Goal: Information Seeking & Learning: Learn about a topic

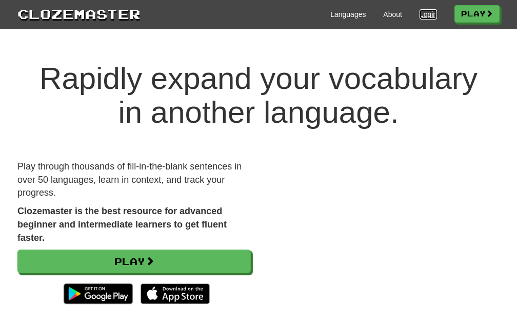
click at [420, 13] on link "Login" at bounding box center [428, 14] width 17 height 10
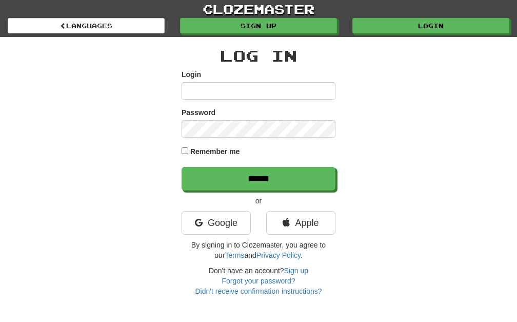
drag, startPoint x: 254, startPoint y: 84, endPoint x: 250, endPoint y: 90, distance: 7.4
click at [254, 84] on input "Login" at bounding box center [259, 90] width 154 height 17
type input "******"
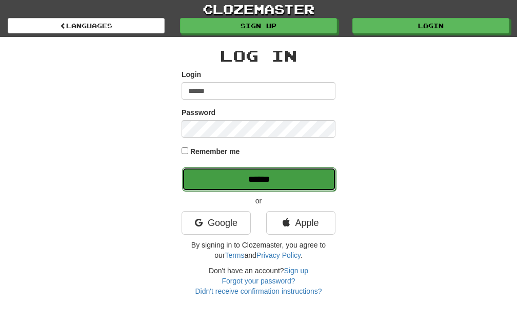
click at [235, 174] on input "******" at bounding box center [259, 179] width 154 height 24
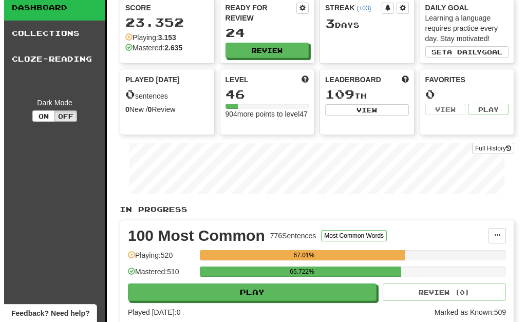
scroll to position [109, 0]
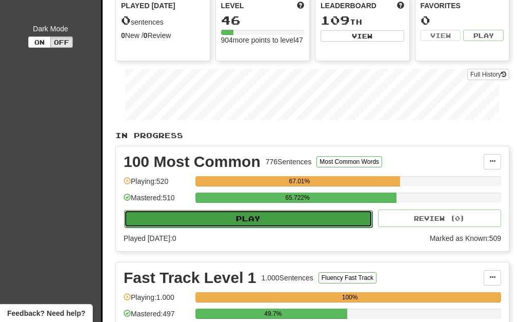
click at [250, 217] on button "Play" at bounding box center [248, 218] width 248 height 17
select select "********"
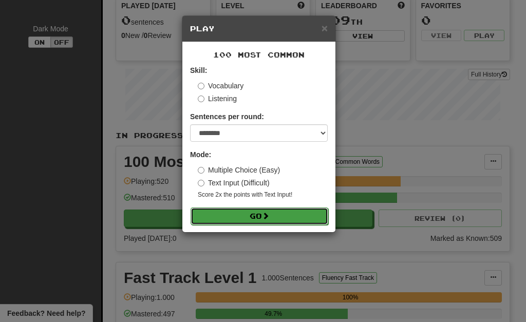
click at [223, 209] on button "Go" at bounding box center [259, 215] width 138 height 17
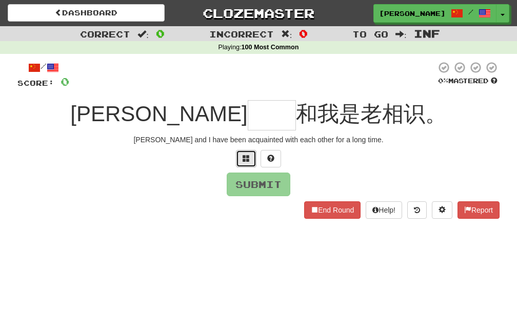
click at [244, 154] on span at bounding box center [246, 157] width 7 height 7
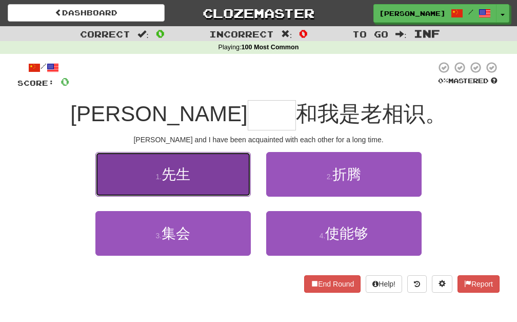
click at [234, 171] on button "1 . 先生" at bounding box center [173, 174] width 156 height 45
type input "**"
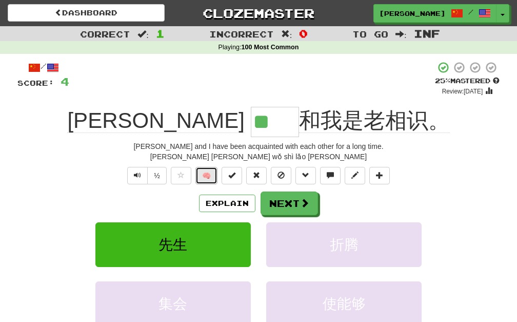
click at [206, 171] on button "🧠" at bounding box center [207, 175] width 22 height 17
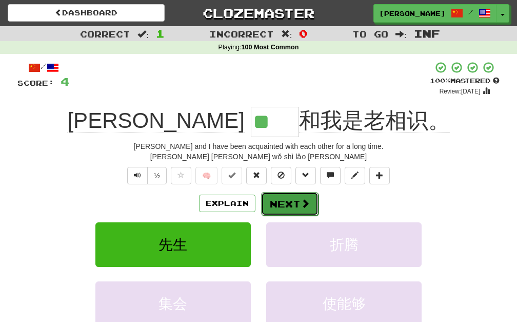
click at [287, 198] on button "Next" at bounding box center [289, 204] width 57 height 24
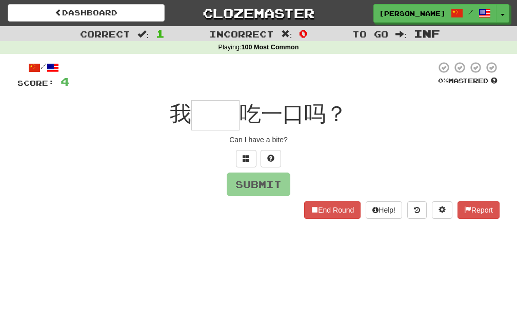
click at [236, 154] on div at bounding box center [258, 158] width 482 height 17
click at [246, 152] on button at bounding box center [246, 158] width 21 height 17
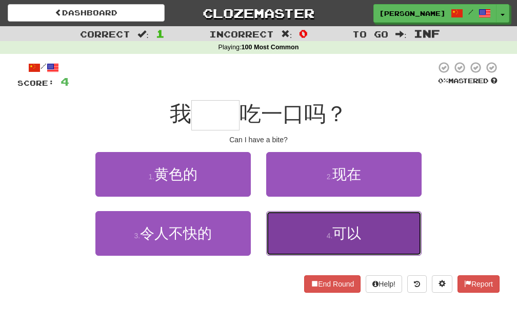
click at [270, 223] on button "4 . 可以" at bounding box center [344, 233] width 156 height 45
type input "**"
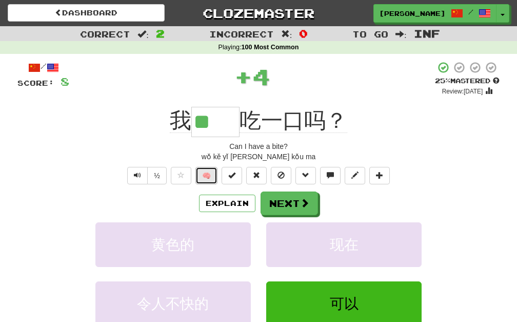
click at [200, 174] on button "🧠" at bounding box center [207, 175] width 22 height 17
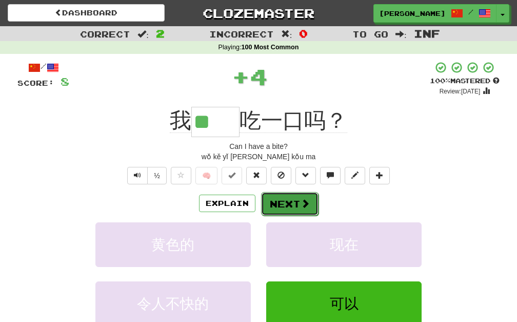
click at [268, 197] on button "Next" at bounding box center [289, 204] width 57 height 24
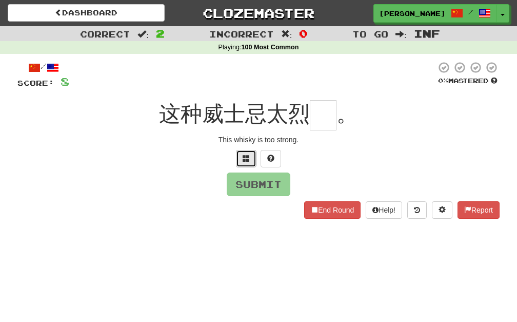
click at [249, 153] on button at bounding box center [246, 158] width 21 height 17
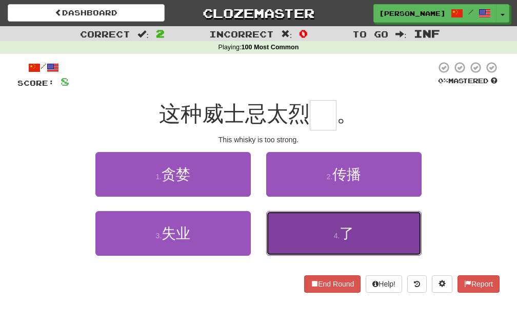
click at [307, 234] on button "4 . 了" at bounding box center [344, 233] width 156 height 45
type input "*"
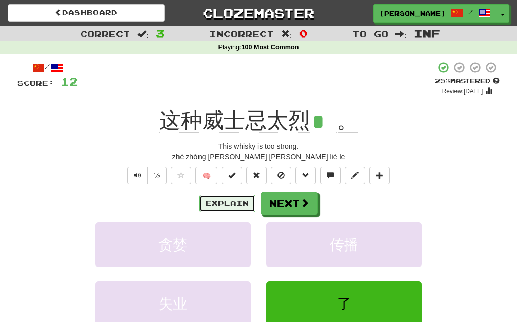
click at [217, 204] on button "Explain" at bounding box center [227, 203] width 56 height 17
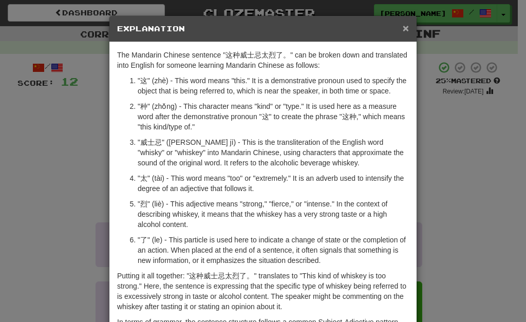
click at [404, 26] on span "×" at bounding box center [405, 28] width 6 height 12
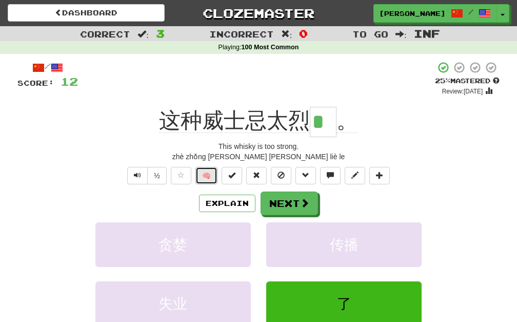
click at [204, 175] on button "🧠" at bounding box center [207, 175] width 22 height 17
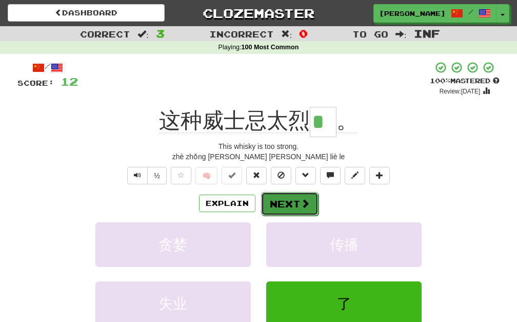
click at [295, 199] on button "Next" at bounding box center [289, 204] width 57 height 24
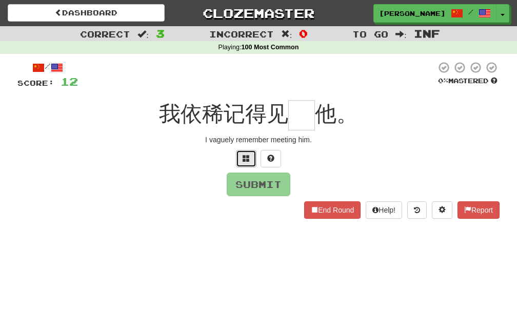
click at [246, 153] on button at bounding box center [246, 158] width 21 height 17
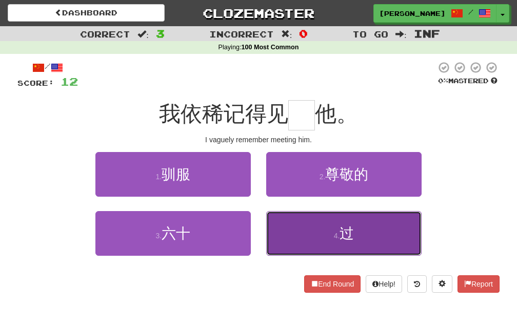
click at [309, 234] on button "4 . 过" at bounding box center [344, 233] width 156 height 45
type input "*"
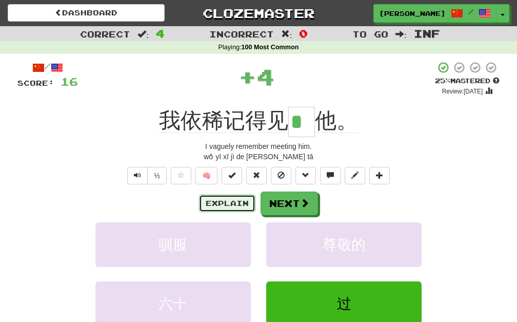
click at [209, 196] on button "Explain" at bounding box center [227, 203] width 56 height 17
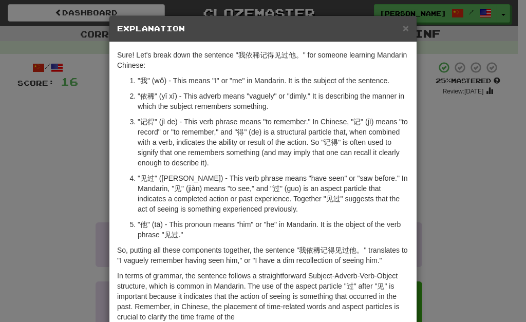
click at [59, 173] on div "× Explanation Sure! Let's break down the sentence "我依稀记得见过他。" for someone learn…" at bounding box center [263, 161] width 526 height 322
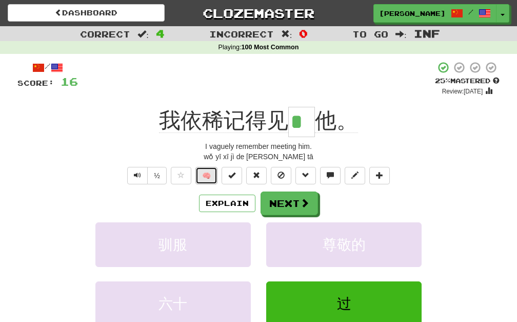
click at [210, 177] on button "🧠" at bounding box center [207, 175] width 22 height 17
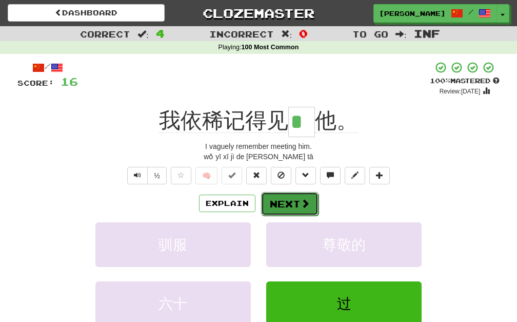
click at [268, 204] on button "Next" at bounding box center [289, 204] width 57 height 24
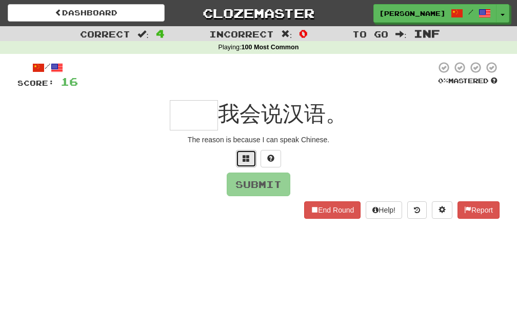
click at [254, 159] on button at bounding box center [246, 158] width 21 height 17
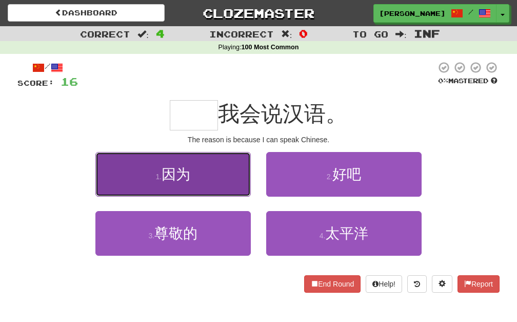
click at [211, 178] on button "1 . 因为" at bounding box center [173, 174] width 156 height 45
type input "**"
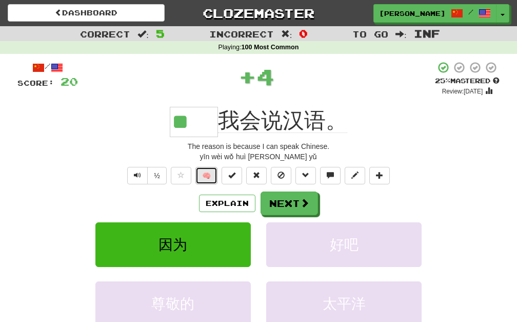
click at [203, 176] on button "🧠" at bounding box center [207, 175] width 22 height 17
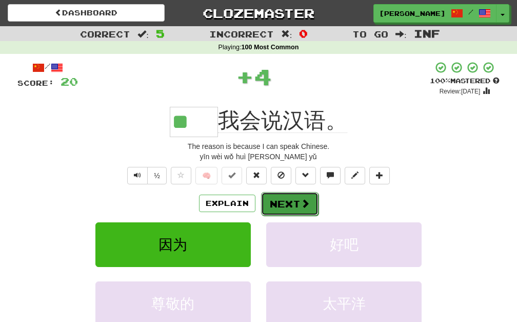
click at [301, 210] on button "Next" at bounding box center [289, 204] width 57 height 24
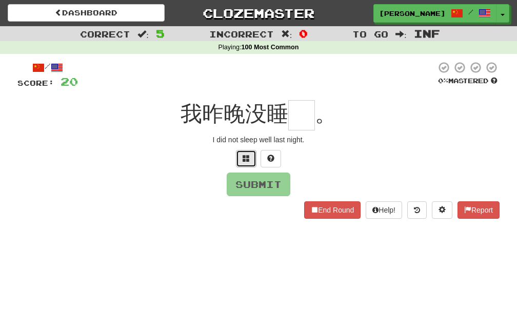
click at [247, 157] on span at bounding box center [246, 157] width 7 height 7
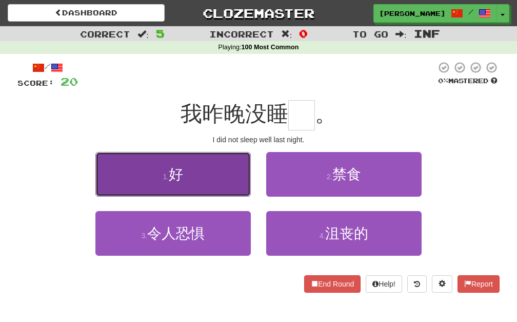
click at [246, 158] on button "1 . 好" at bounding box center [173, 174] width 156 height 45
type input "*"
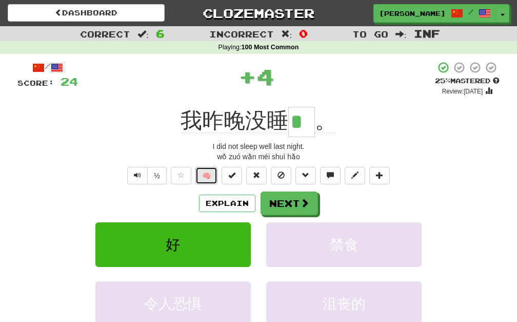
click at [207, 178] on button "🧠" at bounding box center [207, 175] width 22 height 17
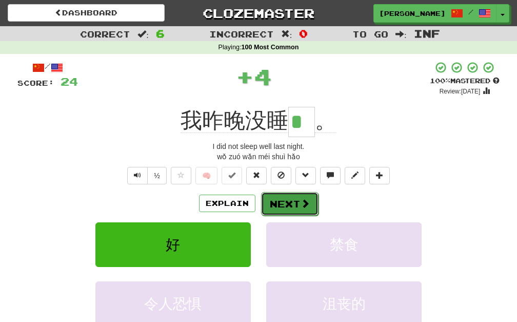
click at [300, 205] on button "Next" at bounding box center [289, 204] width 57 height 24
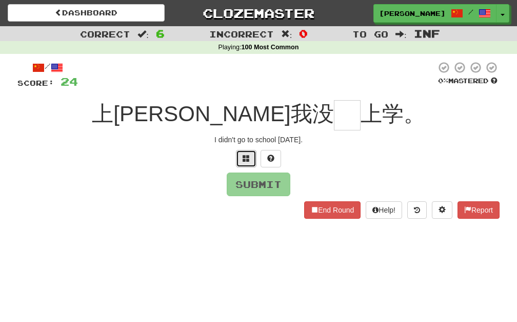
click at [242, 155] on button at bounding box center [246, 158] width 21 height 17
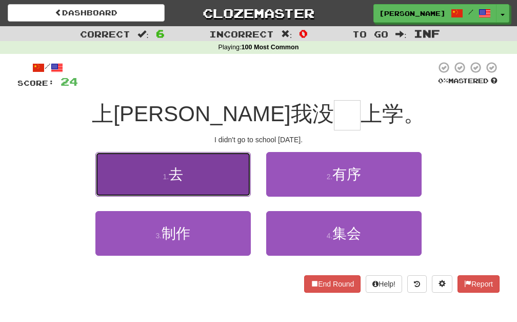
click at [214, 164] on button "1 . 去" at bounding box center [173, 174] width 156 height 45
type input "*"
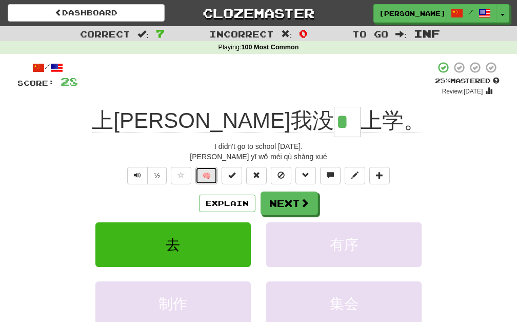
click at [204, 176] on button "🧠" at bounding box center [207, 175] width 22 height 17
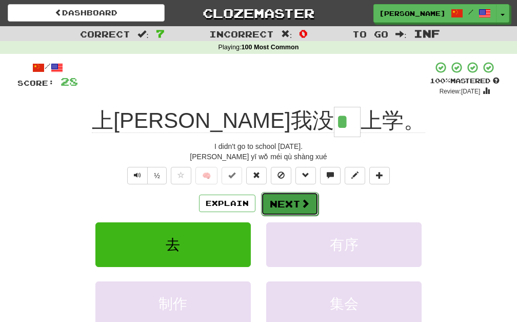
click at [276, 205] on button "Next" at bounding box center [289, 204] width 57 height 24
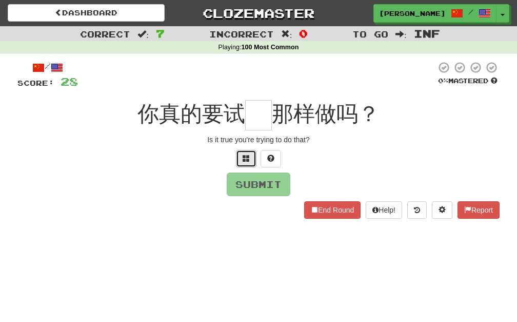
click at [242, 157] on button at bounding box center [246, 158] width 21 height 17
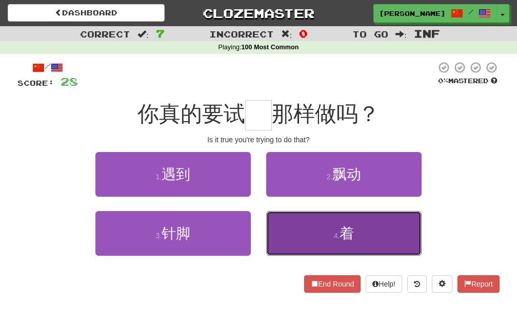
click at [321, 234] on button "4 . 着" at bounding box center [344, 233] width 156 height 45
type input "*"
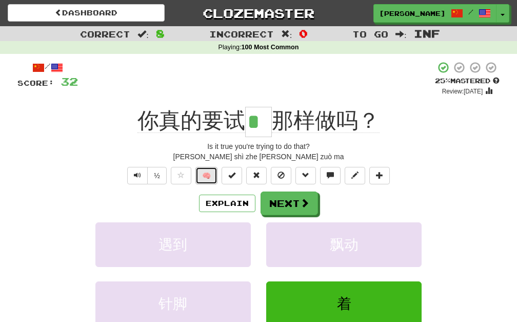
click at [196, 172] on button "🧠" at bounding box center [207, 175] width 22 height 17
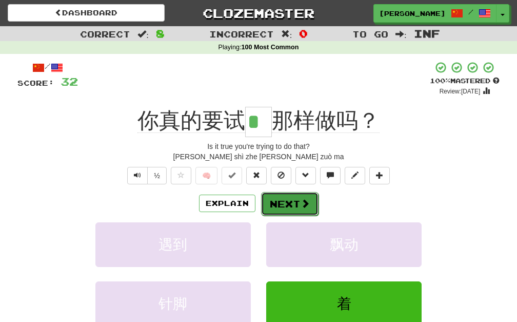
click at [285, 198] on button "Next" at bounding box center [289, 204] width 57 height 24
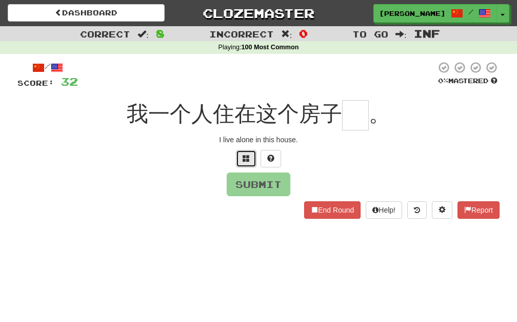
click at [237, 162] on button at bounding box center [246, 158] width 21 height 17
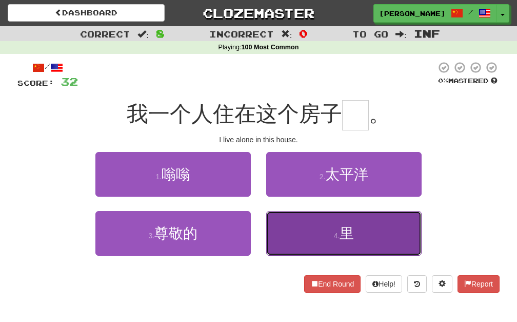
click at [301, 236] on button "4 . 里" at bounding box center [344, 233] width 156 height 45
type input "*"
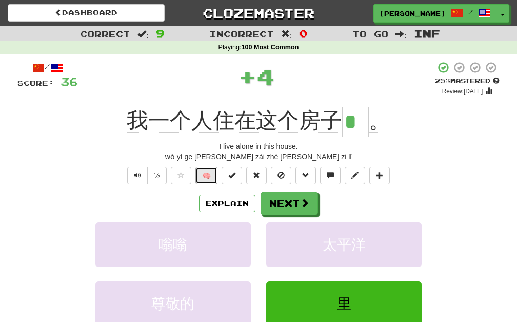
click at [206, 177] on button "🧠" at bounding box center [207, 175] width 22 height 17
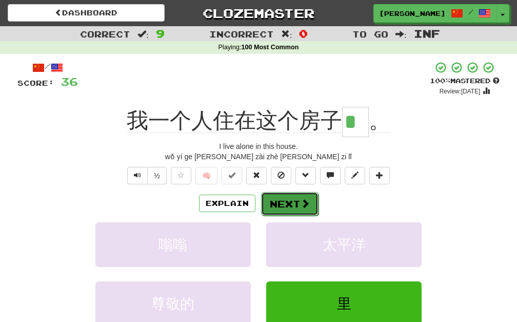
click at [293, 205] on button "Next" at bounding box center [289, 204] width 57 height 24
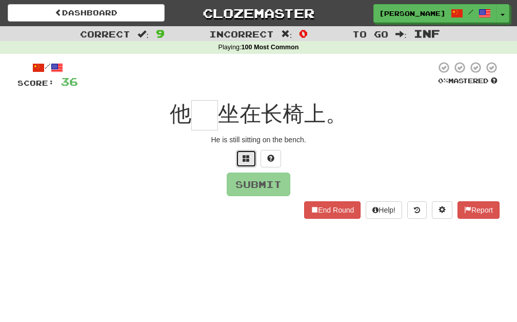
click at [243, 153] on button at bounding box center [246, 158] width 21 height 17
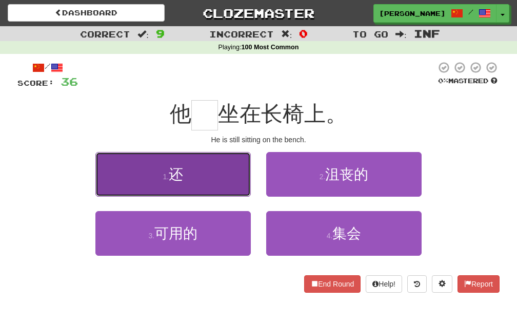
click at [225, 184] on button "1 . 还" at bounding box center [173, 174] width 156 height 45
type input "*"
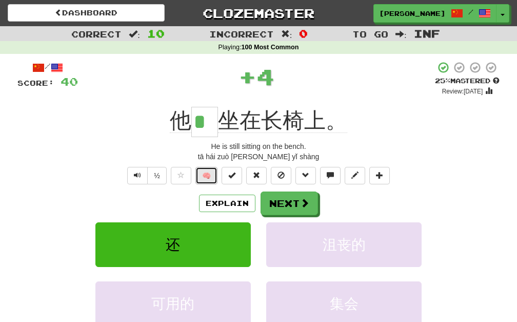
click at [218, 173] on button "🧠" at bounding box center [207, 175] width 22 height 17
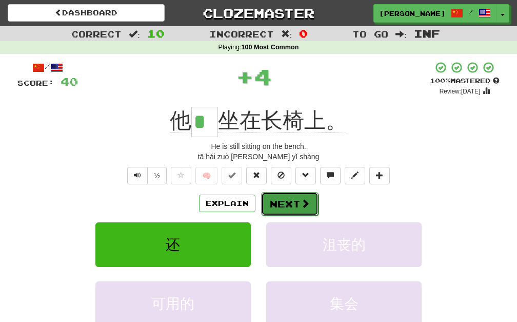
click at [285, 208] on button "Next" at bounding box center [289, 204] width 57 height 24
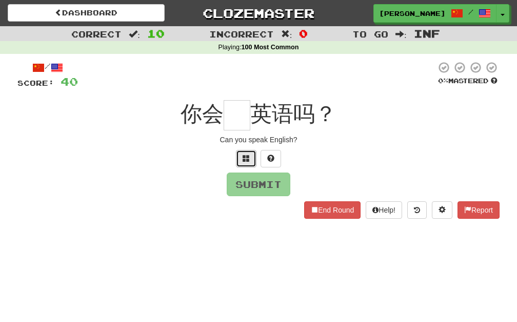
click at [242, 162] on button at bounding box center [246, 158] width 21 height 17
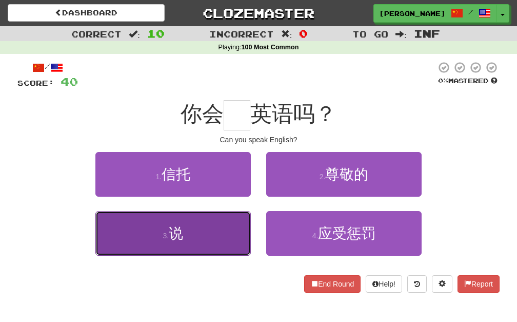
click at [210, 240] on button "3 . 说" at bounding box center [173, 233] width 156 height 45
type input "*"
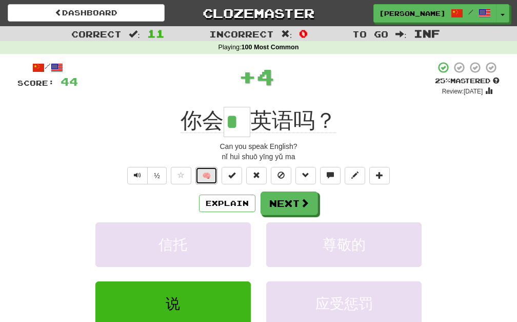
click at [208, 170] on button "🧠" at bounding box center [207, 175] width 22 height 17
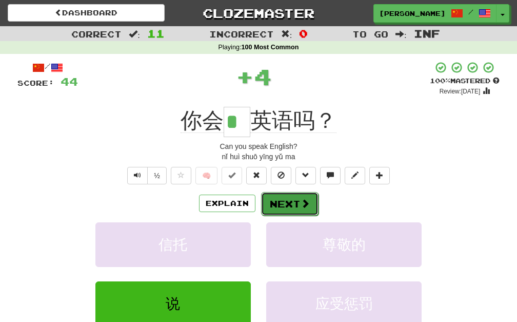
click at [298, 196] on button "Next" at bounding box center [289, 204] width 57 height 24
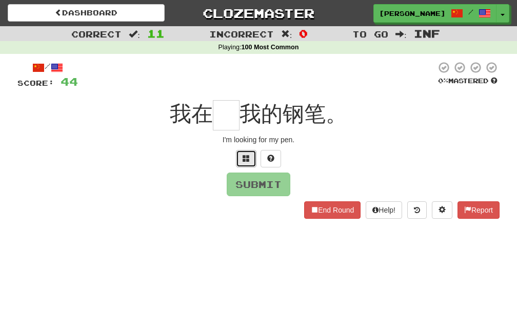
click at [237, 159] on button at bounding box center [246, 158] width 21 height 17
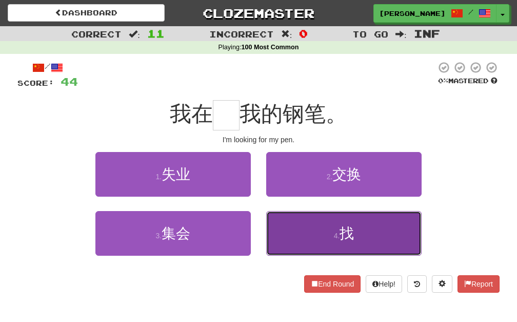
click at [279, 235] on button "4 . 找" at bounding box center [344, 233] width 156 height 45
type input "*"
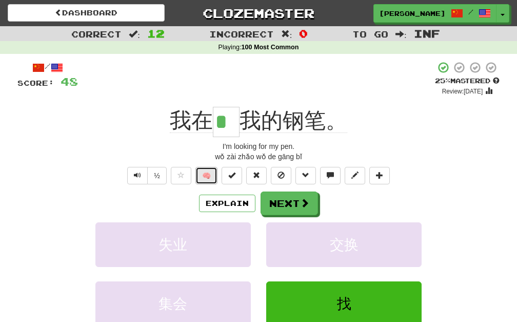
click at [213, 170] on button "🧠" at bounding box center [207, 175] width 22 height 17
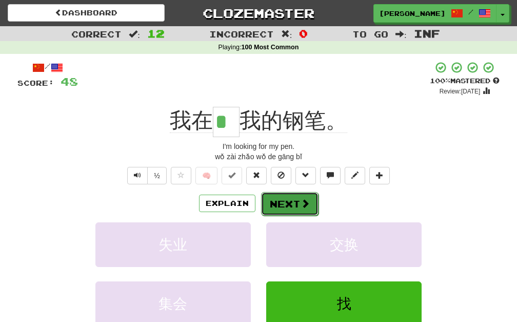
click at [271, 200] on button "Next" at bounding box center [289, 204] width 57 height 24
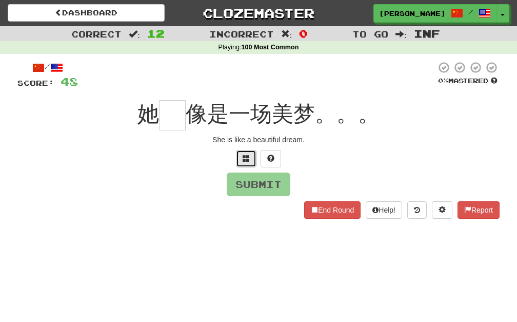
click at [240, 157] on button at bounding box center [246, 158] width 21 height 17
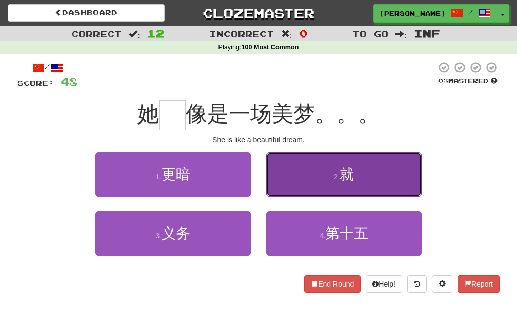
click at [295, 169] on button "2 . 就" at bounding box center [344, 174] width 156 height 45
type input "*"
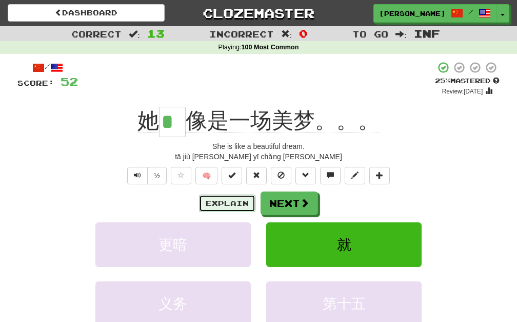
click at [241, 202] on button "Explain" at bounding box center [227, 203] width 56 height 17
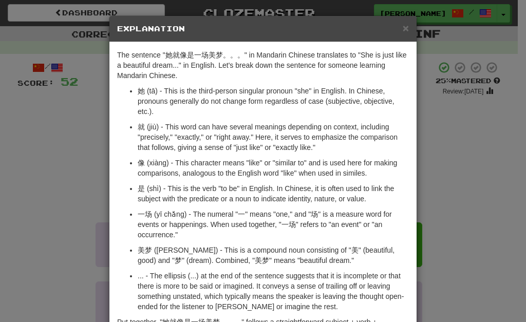
click at [12, 171] on div "× Explanation The sentence "她就像是一场美梦。。。" in Mandarin Chinese translates to "She…" at bounding box center [263, 161] width 526 height 322
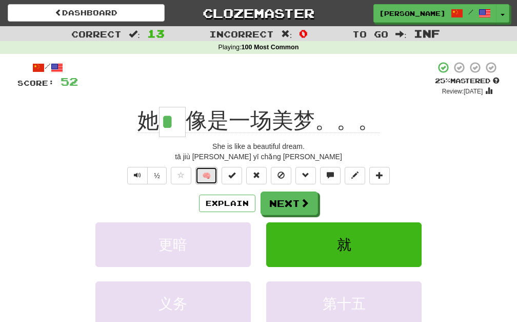
click at [213, 179] on button "🧠" at bounding box center [207, 175] width 22 height 17
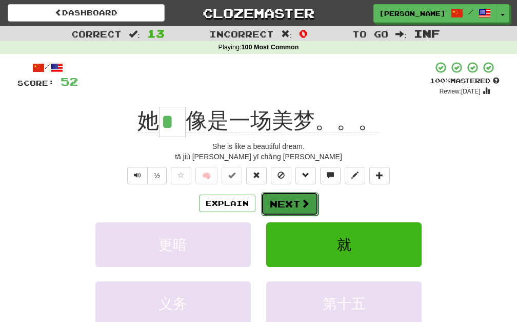
click at [297, 202] on button "Next" at bounding box center [289, 204] width 57 height 24
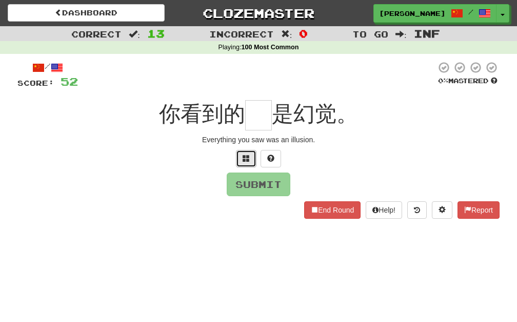
click at [252, 157] on button at bounding box center [246, 158] width 21 height 17
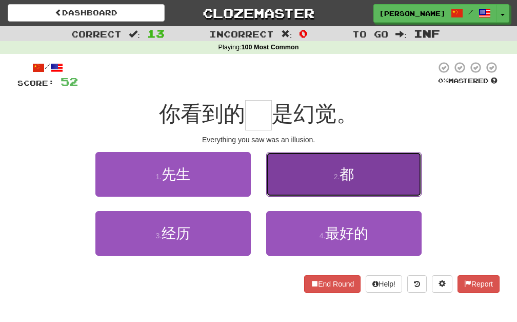
click at [294, 177] on button "2 . 都" at bounding box center [344, 174] width 156 height 45
type input "*"
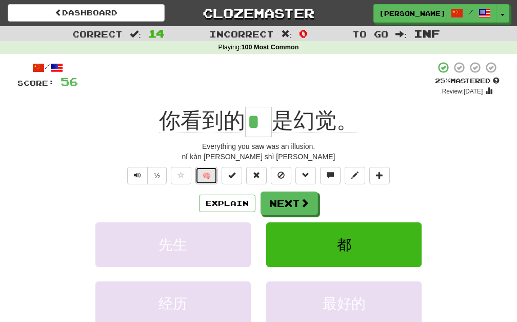
click at [213, 180] on button "🧠" at bounding box center [207, 175] width 22 height 17
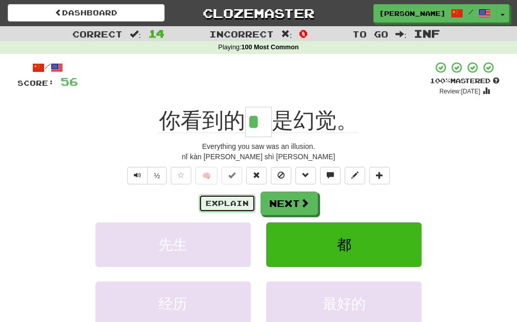
click at [223, 206] on button "Explain" at bounding box center [227, 203] width 56 height 17
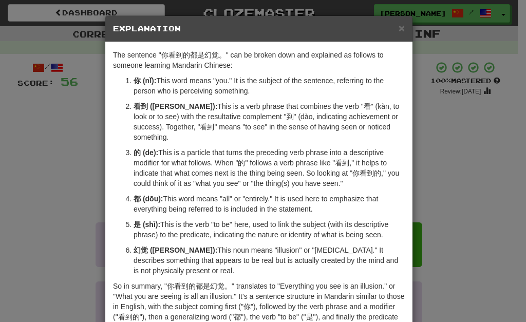
click at [57, 203] on div "× Explanation The sentence "你看到的都是幻觉。" can be broken down and explained as foll…" at bounding box center [263, 161] width 526 height 322
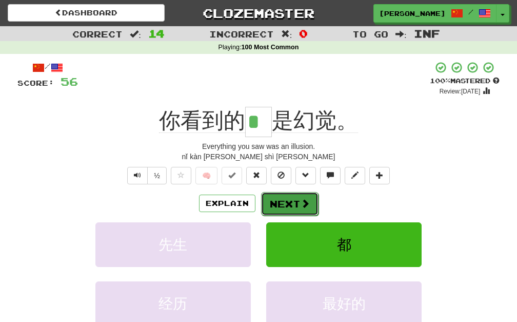
click at [291, 203] on button "Next" at bounding box center [289, 204] width 57 height 24
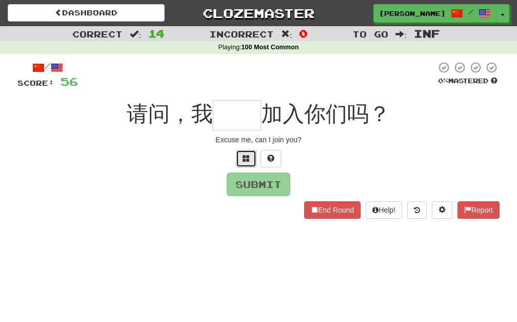
click at [245, 164] on button at bounding box center [246, 158] width 21 height 17
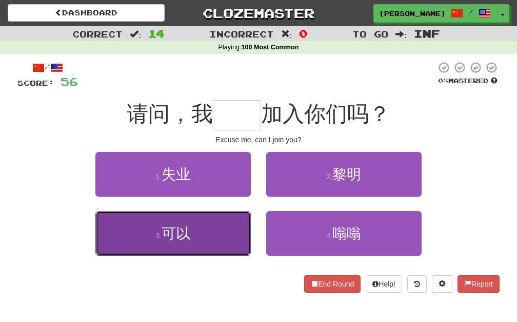
click at [236, 225] on button "3 . 可以" at bounding box center [173, 233] width 156 height 45
type input "**"
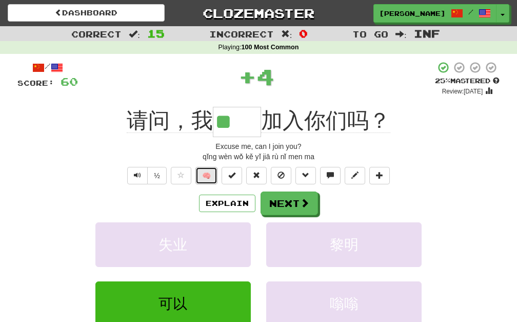
click at [199, 178] on button "🧠" at bounding box center [207, 175] width 22 height 17
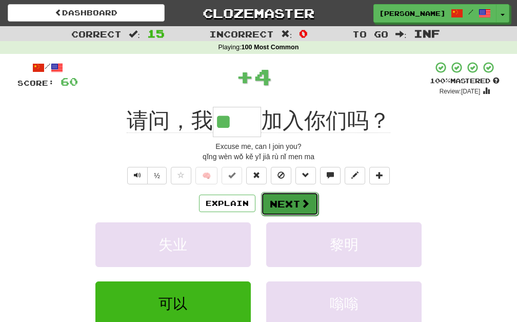
click at [301, 200] on span at bounding box center [305, 203] width 9 height 9
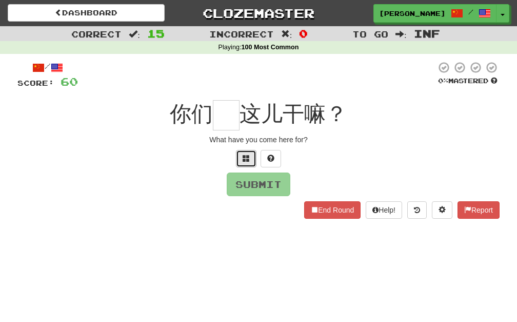
click at [241, 153] on button at bounding box center [246, 158] width 21 height 17
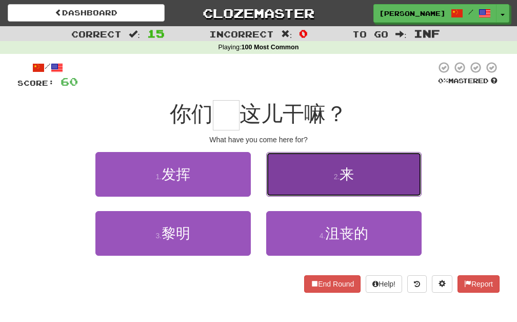
click at [276, 169] on button "2 . 来" at bounding box center [344, 174] width 156 height 45
type input "*"
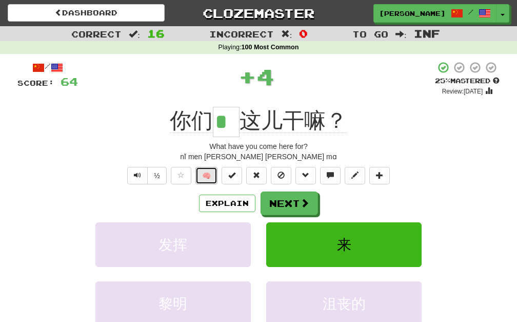
click at [210, 171] on button "🧠" at bounding box center [207, 175] width 22 height 17
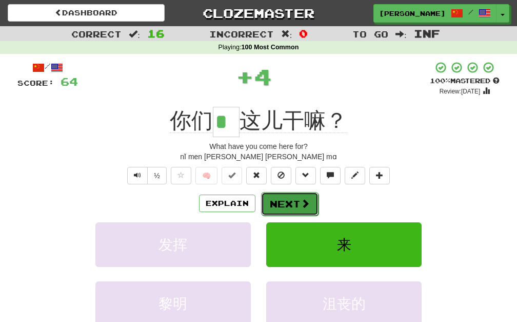
click at [292, 200] on button "Next" at bounding box center [289, 204] width 57 height 24
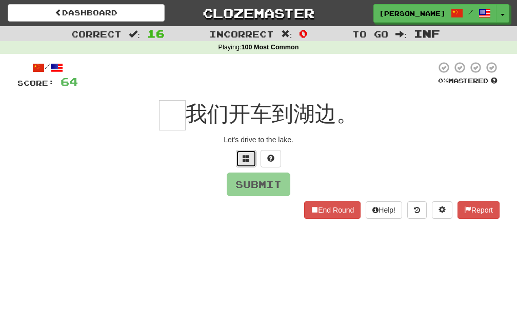
click at [252, 152] on button at bounding box center [246, 158] width 21 height 17
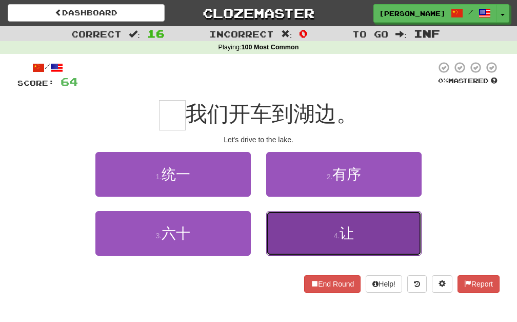
click at [285, 233] on button "4 . 让" at bounding box center [344, 233] width 156 height 45
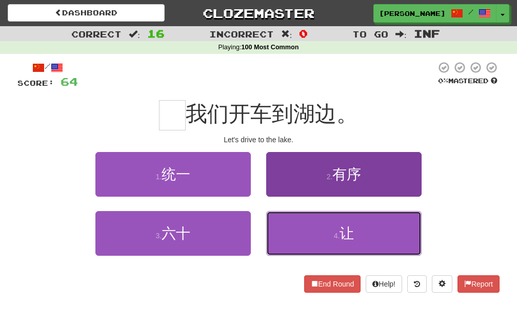
type input "*"
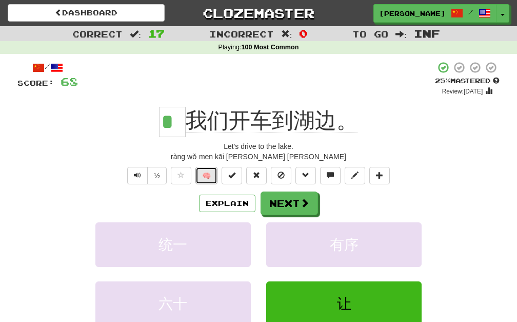
click at [210, 168] on button "🧠" at bounding box center [207, 175] width 22 height 17
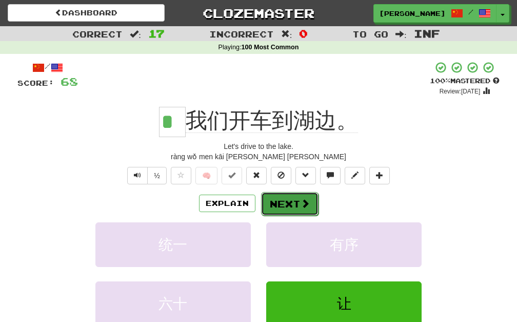
click at [275, 193] on button "Next" at bounding box center [289, 204] width 57 height 24
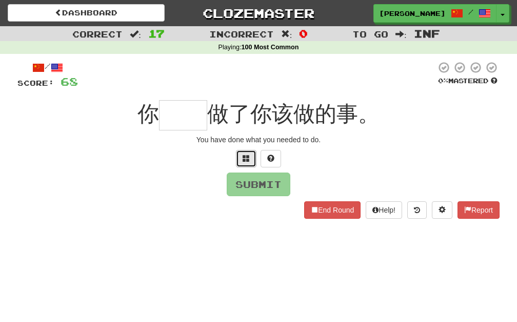
click at [241, 156] on button at bounding box center [246, 158] width 21 height 17
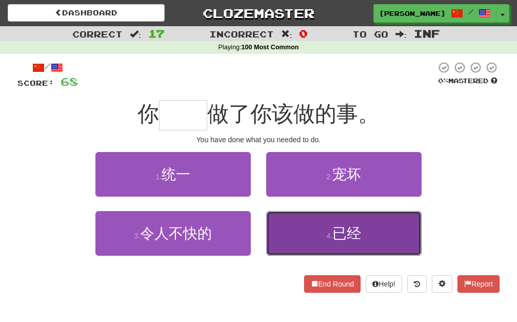
click at [291, 217] on button "4 . 已经" at bounding box center [344, 233] width 156 height 45
type input "**"
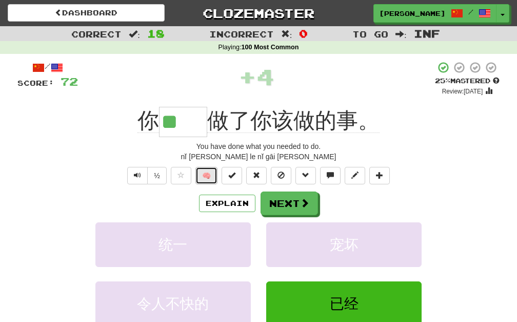
click at [204, 174] on button "🧠" at bounding box center [207, 175] width 22 height 17
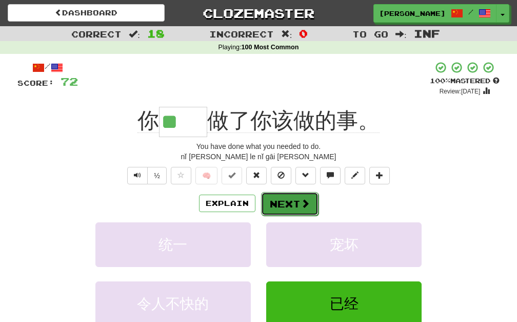
click at [273, 199] on button "Next" at bounding box center [289, 204] width 57 height 24
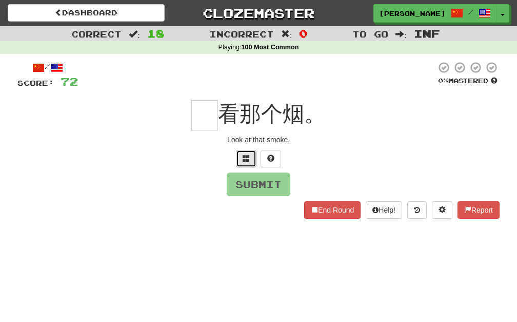
click at [239, 163] on button at bounding box center [246, 158] width 21 height 17
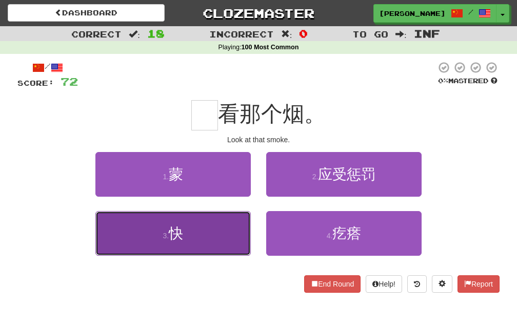
click at [212, 236] on button "3 . 快" at bounding box center [173, 233] width 156 height 45
type input "*"
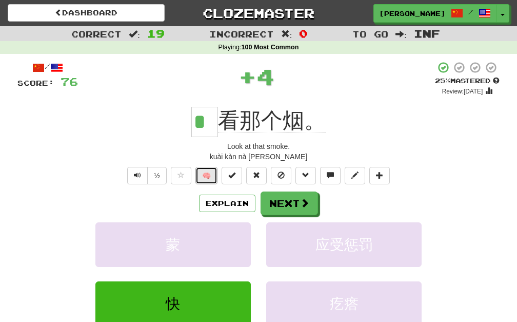
click at [200, 175] on button "🧠" at bounding box center [207, 175] width 22 height 17
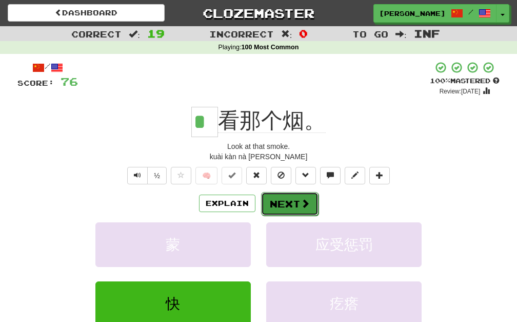
click at [300, 212] on button "Next" at bounding box center [289, 204] width 57 height 24
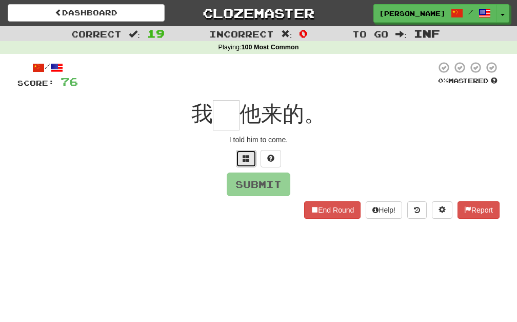
click at [241, 162] on button at bounding box center [246, 158] width 21 height 17
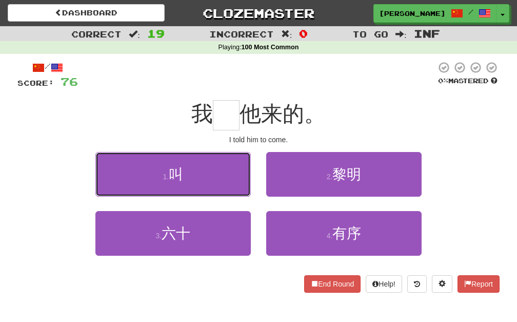
click at [241, 162] on button "1 . 叫" at bounding box center [173, 174] width 156 height 45
type input "*"
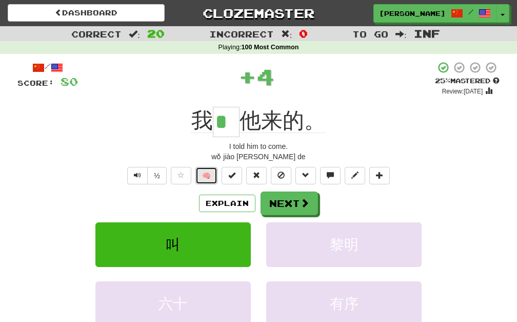
click at [211, 181] on button "🧠" at bounding box center [207, 175] width 22 height 17
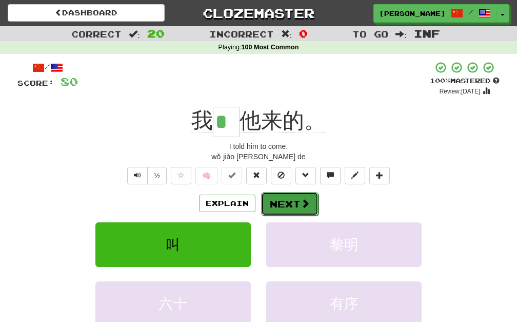
click at [300, 195] on button "Next" at bounding box center [289, 204] width 57 height 24
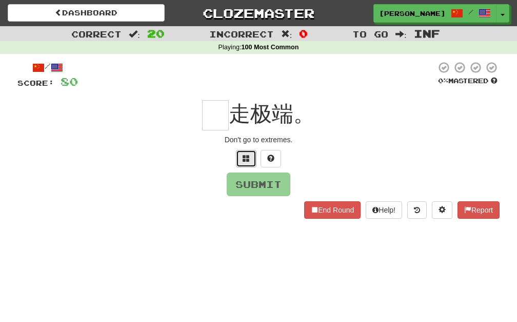
click at [242, 165] on button at bounding box center [246, 158] width 21 height 17
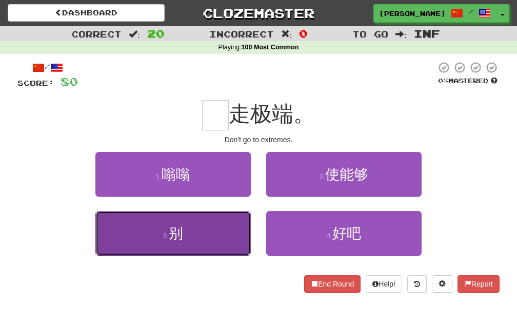
click at [223, 231] on button "3 . 别" at bounding box center [173, 233] width 156 height 45
type input "*"
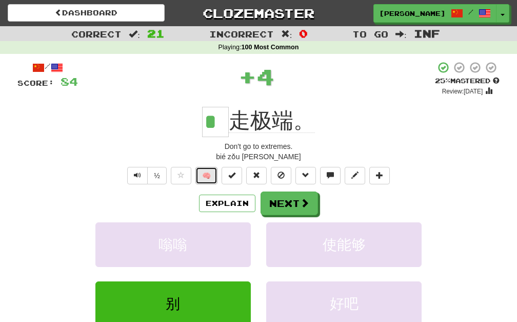
click at [203, 174] on button "🧠" at bounding box center [207, 175] width 22 height 17
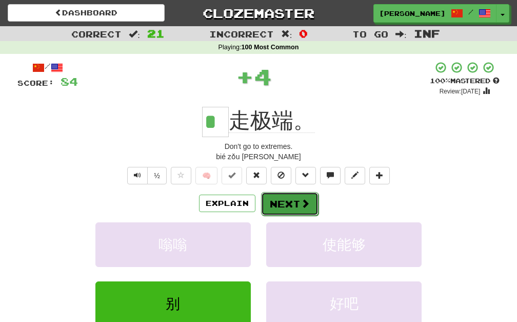
click at [293, 199] on button "Next" at bounding box center [289, 204] width 57 height 24
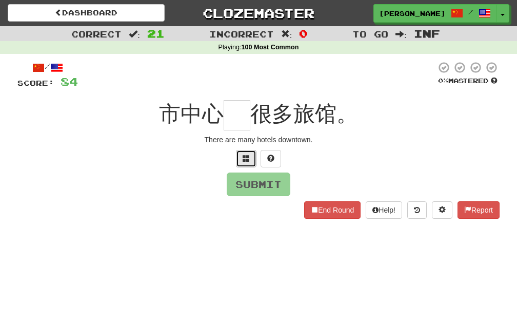
click at [241, 161] on button at bounding box center [246, 158] width 21 height 17
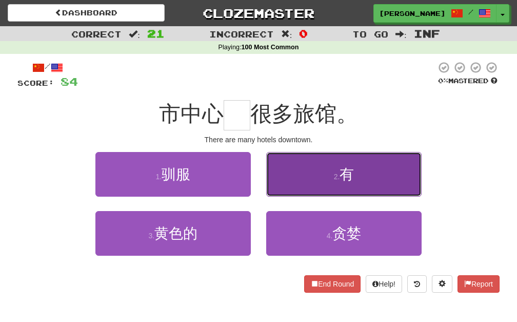
click at [302, 165] on button "2 . 有" at bounding box center [344, 174] width 156 height 45
type input "*"
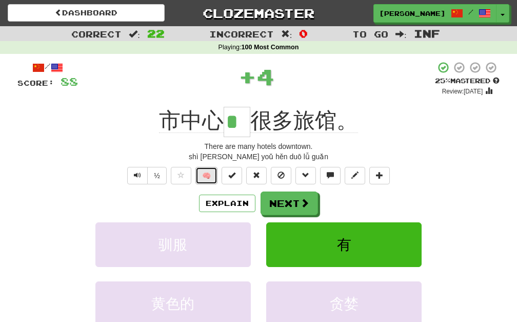
click at [204, 172] on button "🧠" at bounding box center [207, 175] width 22 height 17
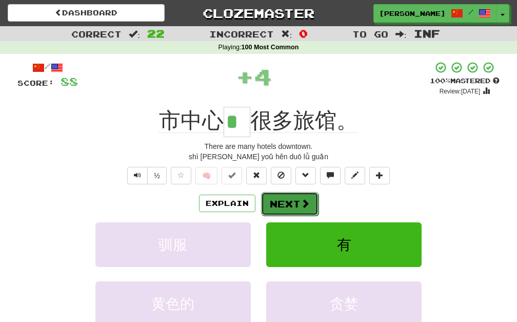
click at [275, 209] on button "Next" at bounding box center [289, 204] width 57 height 24
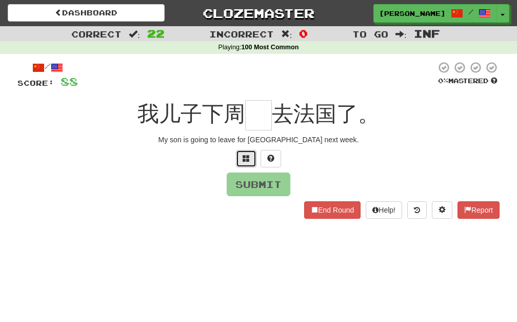
click at [249, 150] on button at bounding box center [246, 158] width 21 height 17
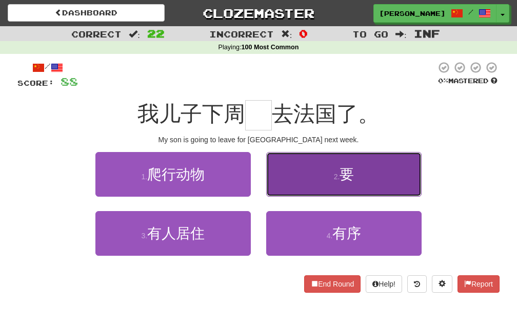
click at [286, 169] on button "2 . 要" at bounding box center [344, 174] width 156 height 45
type input "*"
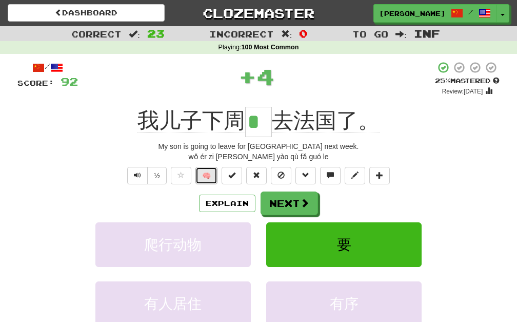
click at [200, 173] on button "🧠" at bounding box center [207, 175] width 22 height 17
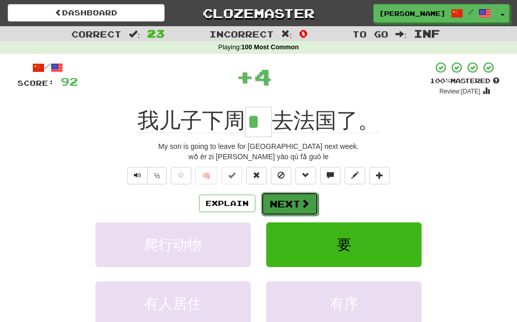
click at [284, 199] on button "Next" at bounding box center [289, 204] width 57 height 24
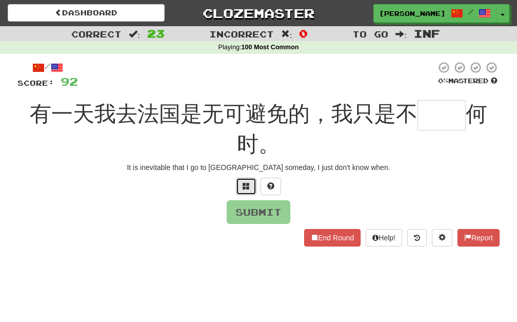
click at [248, 185] on span at bounding box center [246, 185] width 7 height 7
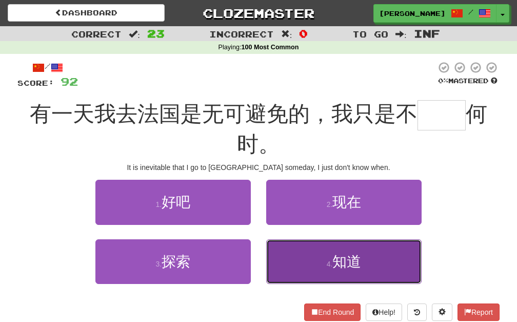
click at [295, 274] on button "4 . 知道" at bounding box center [344, 261] width 156 height 45
type input "**"
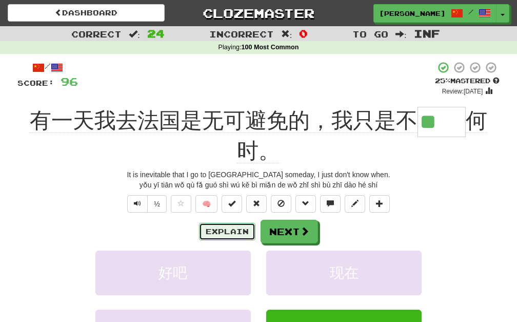
click at [229, 229] on button "Explain" at bounding box center [227, 231] width 56 height 17
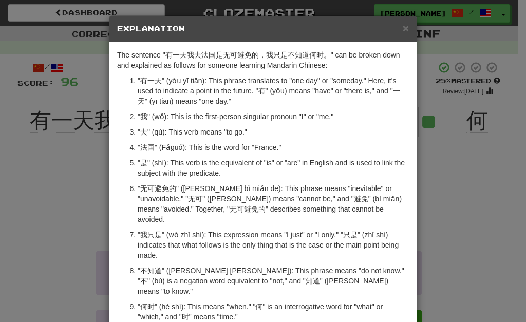
click at [60, 212] on div "× Explanation The sentence "有一天我去法国是无可避免的，我只是不知道何时。" can be broken down and exp…" at bounding box center [263, 161] width 526 height 322
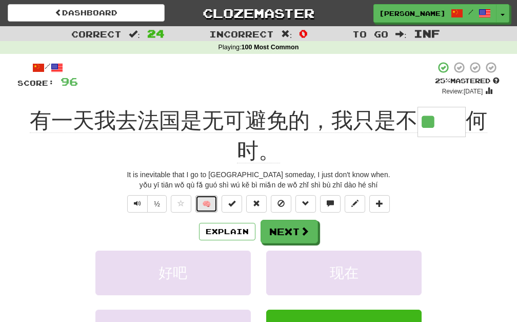
click at [207, 207] on button "🧠" at bounding box center [207, 203] width 22 height 17
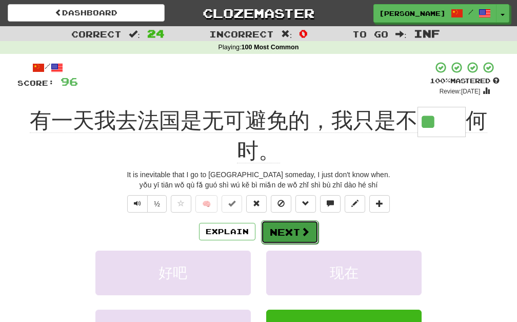
click at [312, 232] on button "Next" at bounding box center [289, 232] width 57 height 24
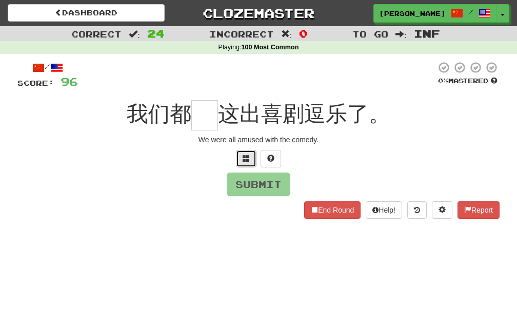
click at [241, 158] on button at bounding box center [246, 158] width 21 height 17
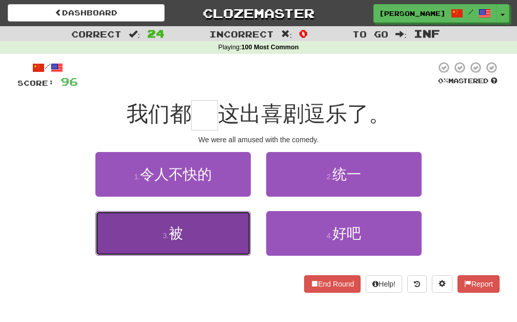
click at [211, 242] on button "3 . 被" at bounding box center [173, 233] width 156 height 45
type input "*"
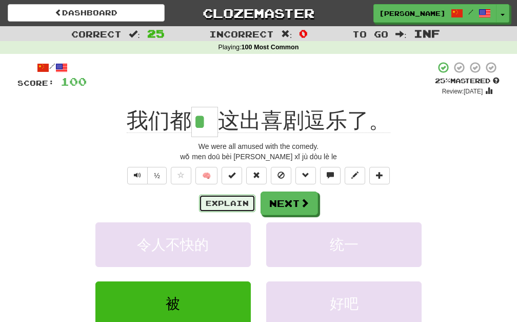
click at [211, 203] on button "Explain" at bounding box center [227, 203] width 56 height 17
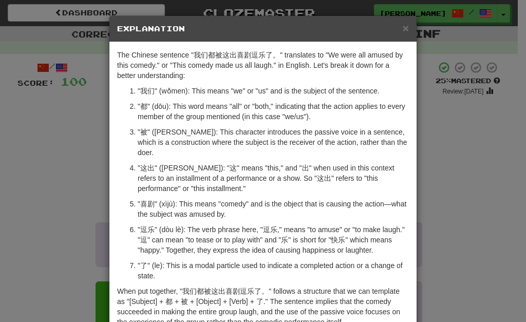
click at [47, 225] on div "× Explanation The Chinese sentence "我们都被这出喜剧逗乐了。" translates to "We were all am…" at bounding box center [263, 161] width 526 height 322
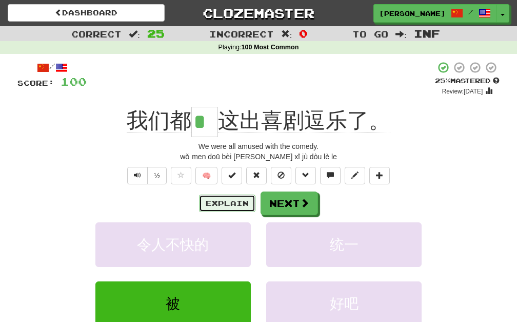
click at [213, 206] on button "Explain" at bounding box center [227, 203] width 56 height 17
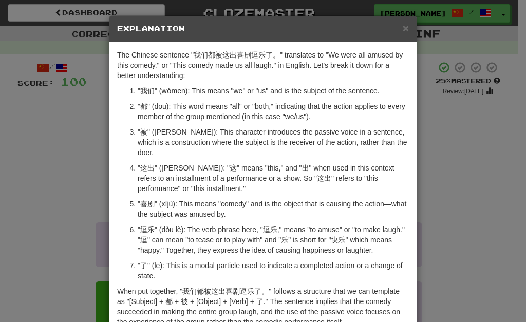
click at [0, 210] on div "× Explanation The Chinese sentence "我们都被这出喜剧逗乐了。" translates to "We were all am…" at bounding box center [263, 161] width 526 height 322
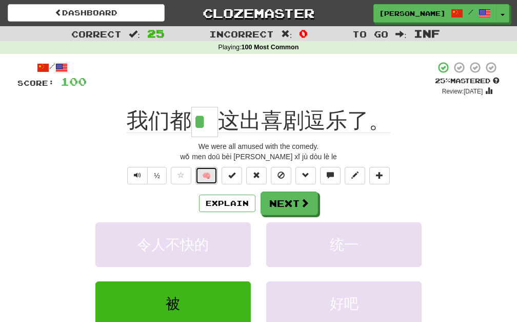
click at [209, 183] on button "🧠" at bounding box center [207, 175] width 22 height 17
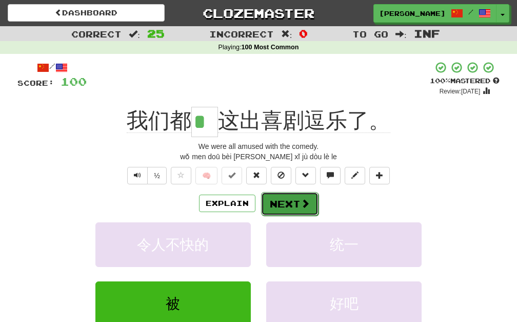
click at [306, 206] on span at bounding box center [305, 203] width 9 height 9
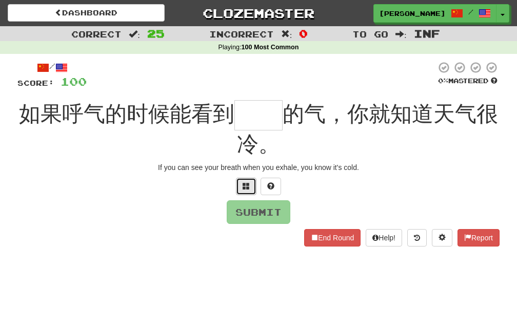
click at [245, 182] on span at bounding box center [246, 185] width 7 height 7
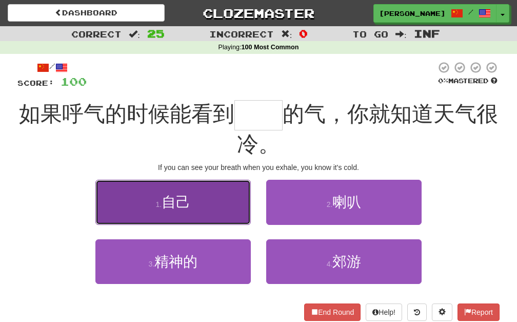
click at [230, 209] on button "1 . 自己" at bounding box center [173, 202] width 156 height 45
type input "**"
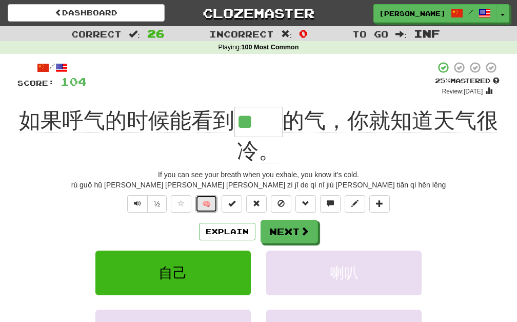
click at [205, 207] on button "🧠" at bounding box center [207, 203] width 22 height 17
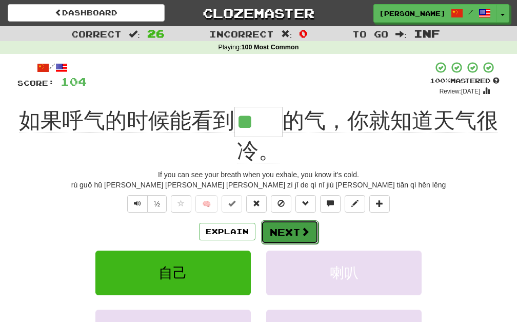
click at [269, 234] on button "Next" at bounding box center [289, 232] width 57 height 24
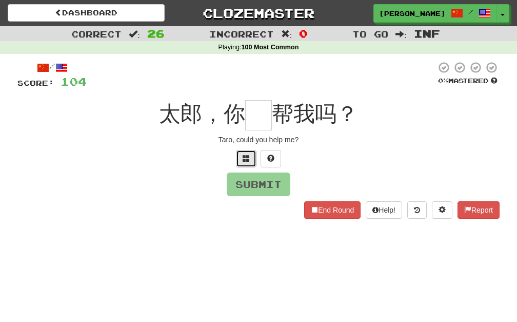
click at [246, 163] on button at bounding box center [246, 158] width 21 height 17
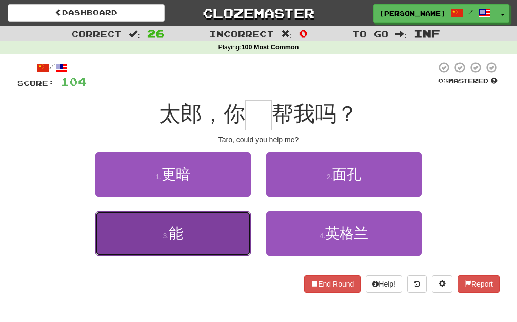
click at [202, 234] on button "3 . 能" at bounding box center [173, 233] width 156 height 45
type input "*"
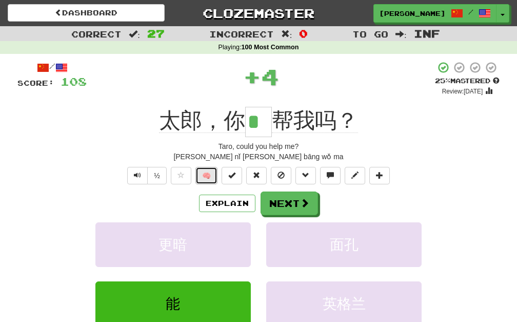
click at [201, 180] on button "🧠" at bounding box center [207, 175] width 22 height 17
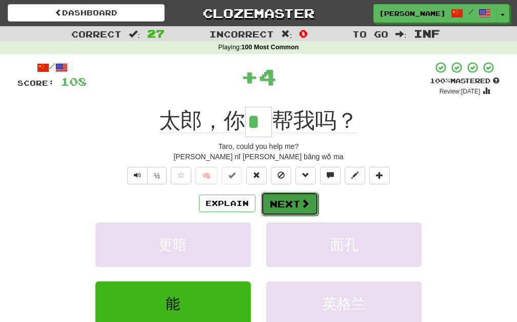
click at [286, 206] on button "Next" at bounding box center [289, 204] width 57 height 24
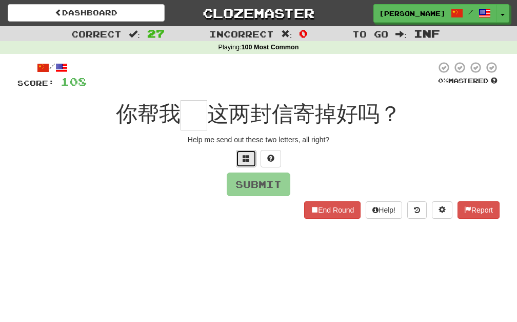
click at [251, 150] on button at bounding box center [246, 158] width 21 height 17
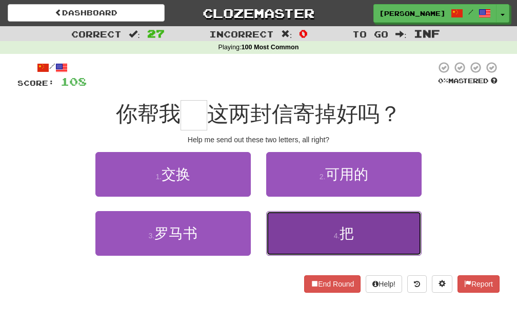
click at [295, 219] on button "4 . 把" at bounding box center [344, 233] width 156 height 45
type input "*"
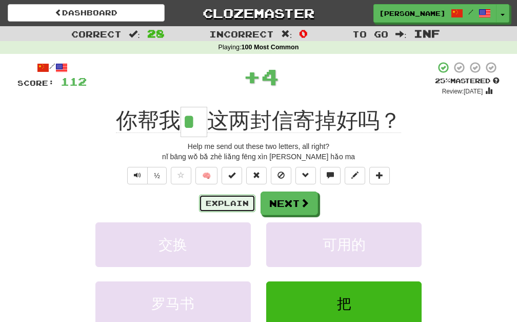
click at [219, 211] on button "Explain" at bounding box center [227, 203] width 56 height 17
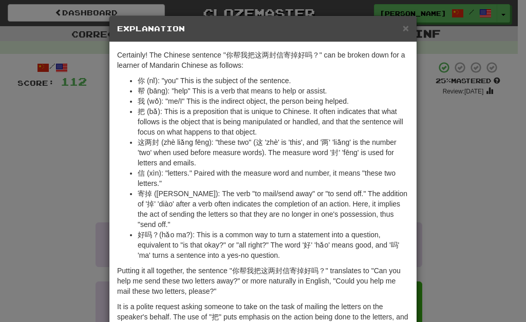
click at [76, 107] on div "× Explanation Certainly! The Chinese sentence "你帮我把这两封信寄掉好吗？" can be broken dow…" at bounding box center [263, 161] width 526 height 322
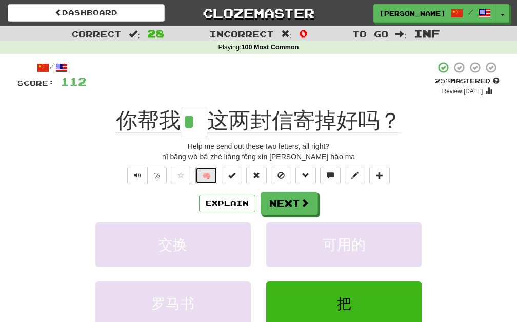
click at [201, 175] on button "🧠" at bounding box center [207, 175] width 22 height 17
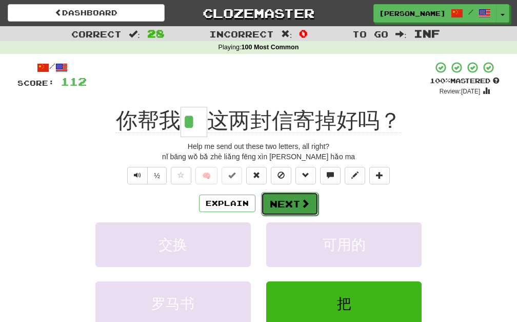
click at [302, 196] on button "Next" at bounding box center [289, 204] width 57 height 24
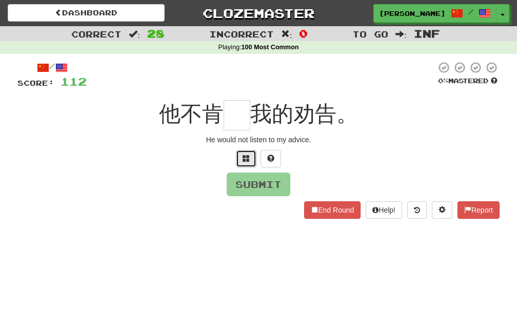
click at [244, 156] on span at bounding box center [246, 157] width 7 height 7
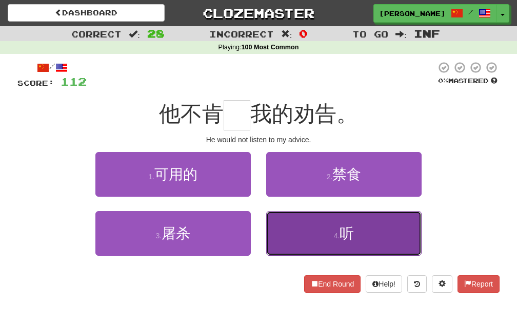
click at [295, 215] on button "4 . 听" at bounding box center [344, 233] width 156 height 45
type input "*"
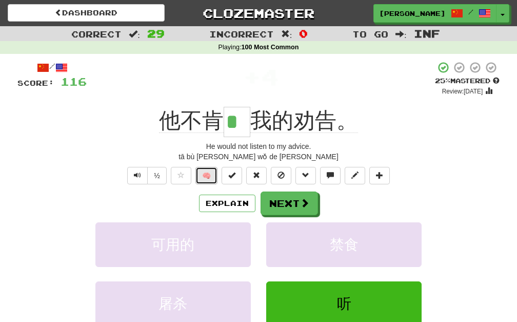
click at [206, 171] on button "🧠" at bounding box center [207, 175] width 22 height 17
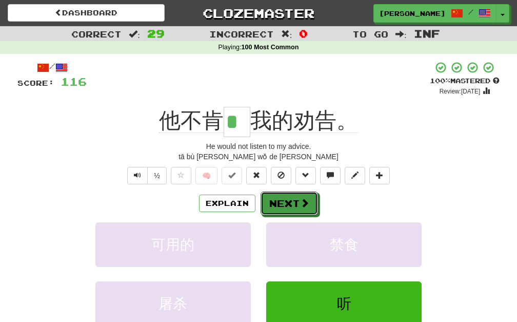
drag, startPoint x: 282, startPoint y: 200, endPoint x: 270, endPoint y: 198, distance: 12.1
click at [282, 200] on button "Next" at bounding box center [289, 203] width 57 height 24
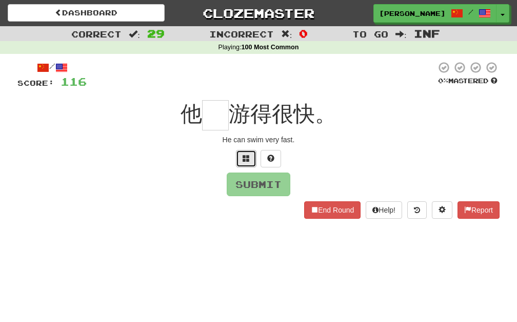
click at [239, 157] on button at bounding box center [246, 158] width 21 height 17
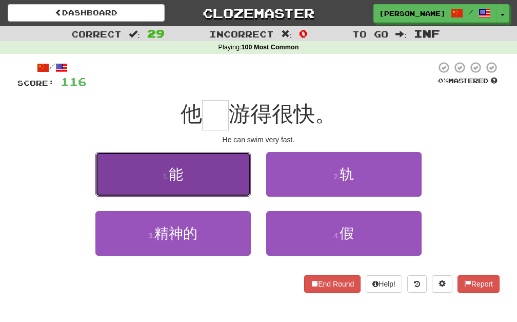
click at [206, 181] on button "1 . 能" at bounding box center [173, 174] width 156 height 45
type input "*"
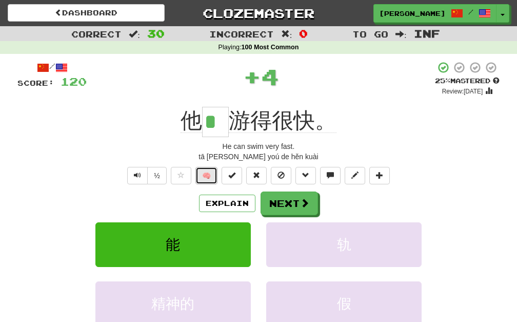
click at [205, 176] on button "🧠" at bounding box center [207, 175] width 22 height 17
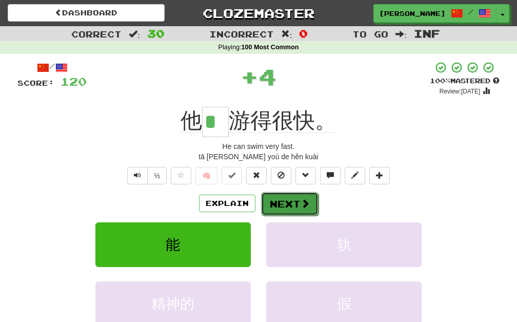
click at [304, 199] on span at bounding box center [305, 203] width 9 height 9
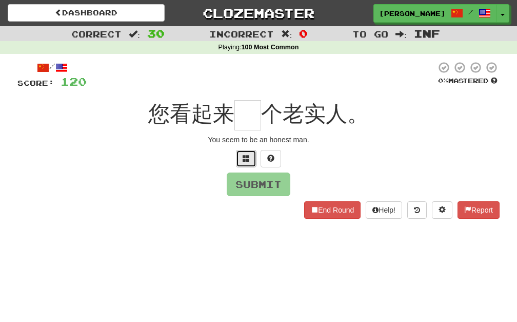
click at [239, 156] on button at bounding box center [246, 158] width 21 height 17
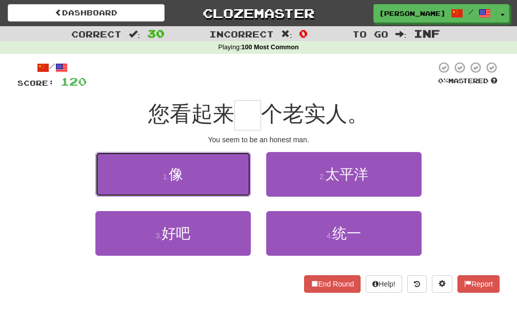
click at [239, 156] on button "1 . 像" at bounding box center [173, 174] width 156 height 45
type input "*"
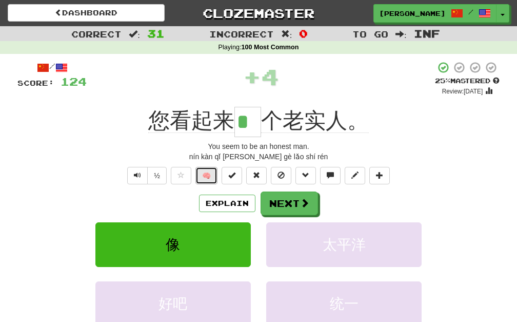
click at [200, 174] on button "🧠" at bounding box center [207, 175] width 22 height 17
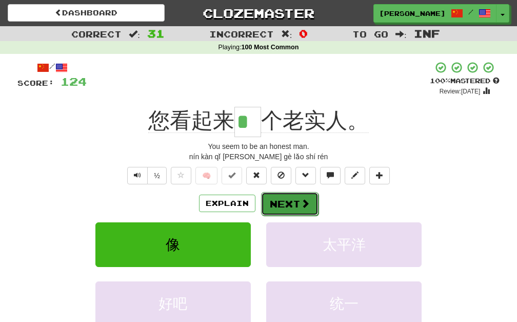
click at [301, 206] on span at bounding box center [305, 203] width 9 height 9
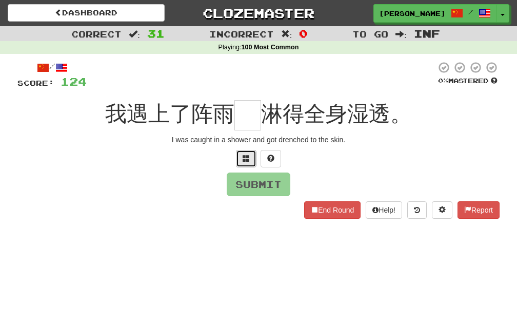
click at [254, 158] on button at bounding box center [246, 158] width 21 height 17
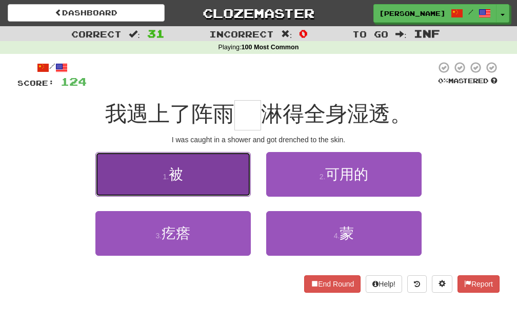
click at [247, 183] on button "1 . 被" at bounding box center [173, 174] width 156 height 45
type input "*"
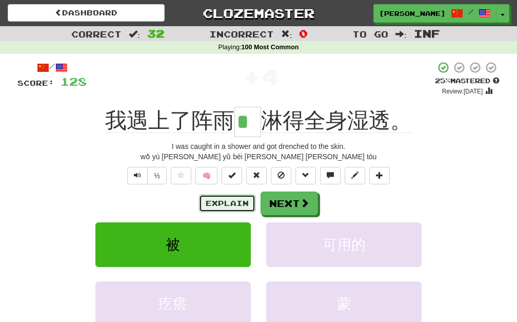
click at [213, 201] on button "Explain" at bounding box center [227, 203] width 56 height 17
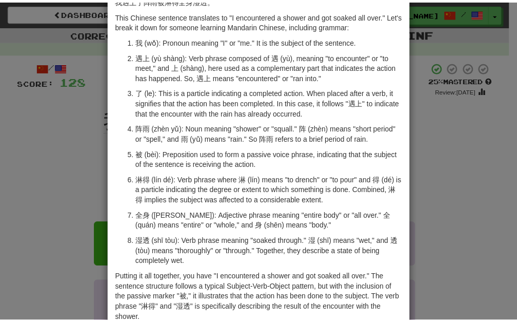
scroll to position [109, 0]
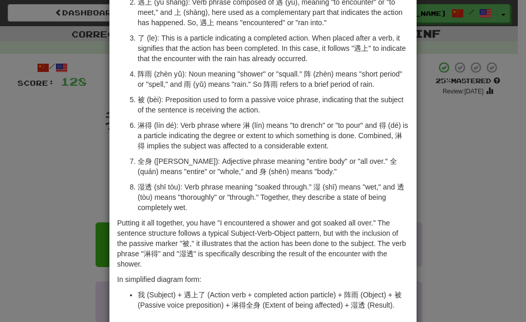
click at [41, 128] on div "× Explanation 我遇上了阵雨被淋得全身湿透。 This Chinese sentence translates to "I encountered…" at bounding box center [263, 161] width 526 height 322
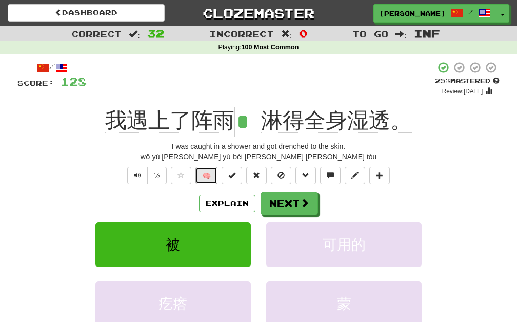
click at [198, 173] on button "🧠" at bounding box center [207, 175] width 22 height 17
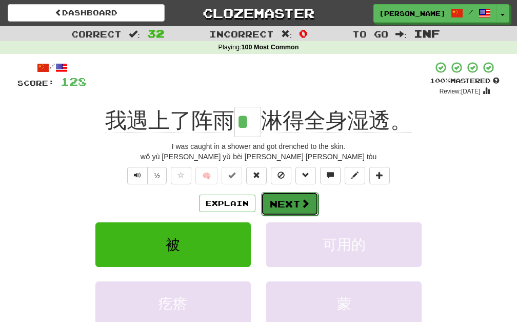
click at [270, 204] on button "Next" at bounding box center [289, 204] width 57 height 24
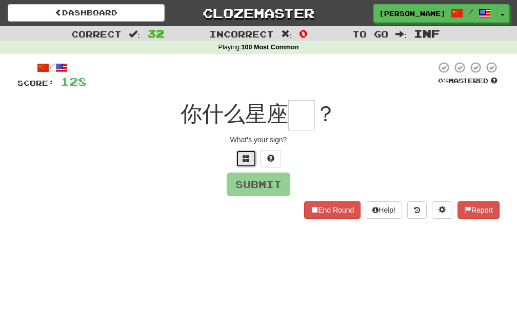
click at [239, 161] on button at bounding box center [246, 158] width 21 height 17
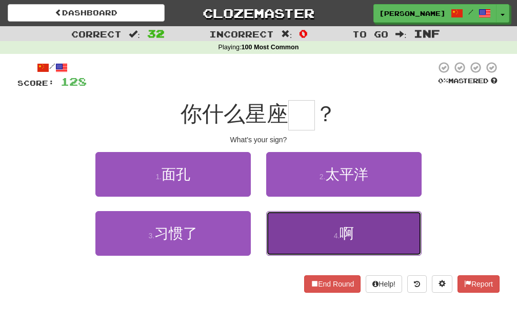
click at [282, 233] on button "4 . 啊" at bounding box center [344, 233] width 156 height 45
type input "*"
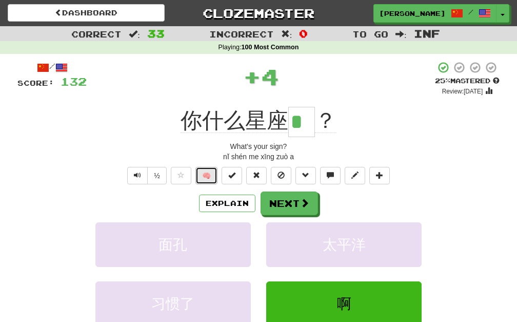
click at [212, 174] on button "🧠" at bounding box center [207, 175] width 22 height 17
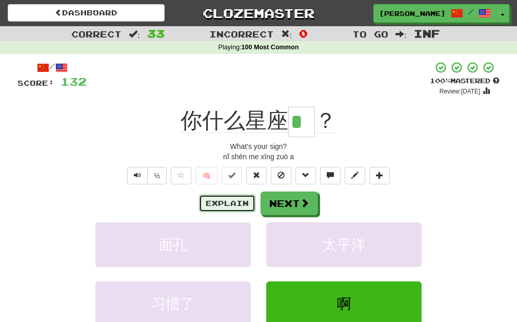
click at [216, 205] on button "Explain" at bounding box center [227, 203] width 56 height 17
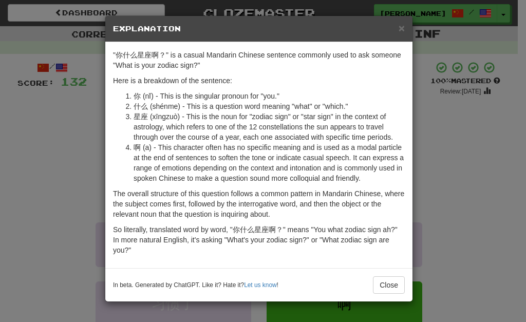
click at [404, 27] on div "× Explanation" at bounding box center [258, 29] width 307 height 26
click at [398, 28] on span "×" at bounding box center [401, 28] width 6 height 12
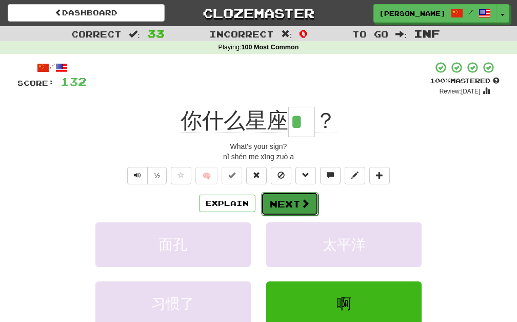
click at [285, 208] on button "Next" at bounding box center [289, 204] width 57 height 24
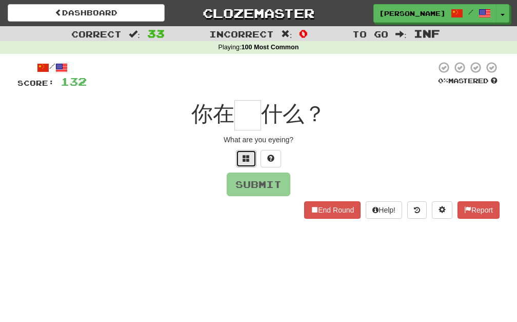
click at [248, 160] on span at bounding box center [246, 157] width 7 height 7
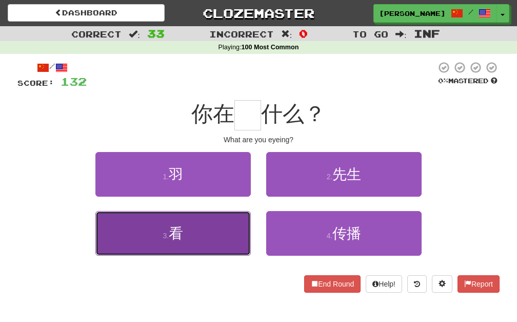
click at [234, 222] on button "3 . 看" at bounding box center [173, 233] width 156 height 45
type input "*"
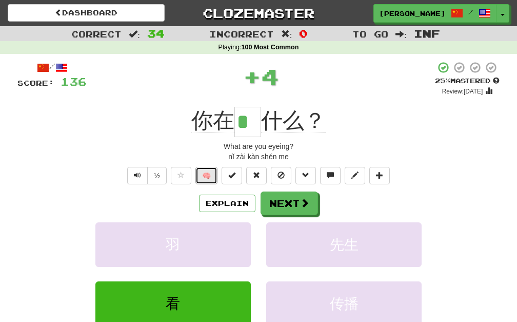
click at [207, 167] on button "🧠" at bounding box center [207, 175] width 22 height 17
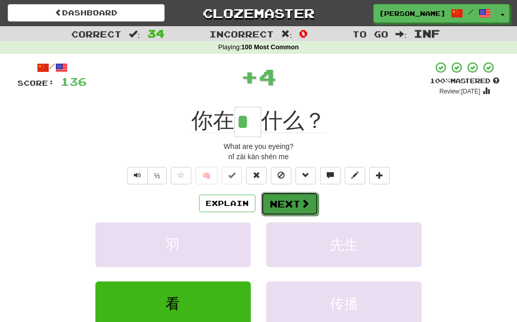
click at [287, 199] on button "Next" at bounding box center [289, 204] width 57 height 24
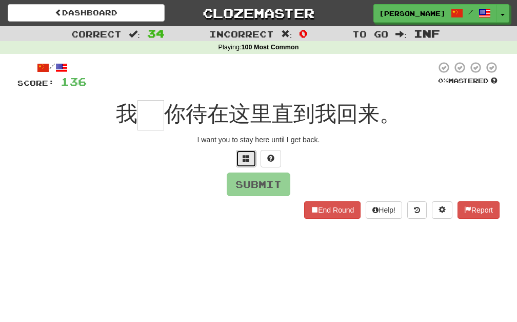
click at [245, 156] on span at bounding box center [246, 157] width 7 height 7
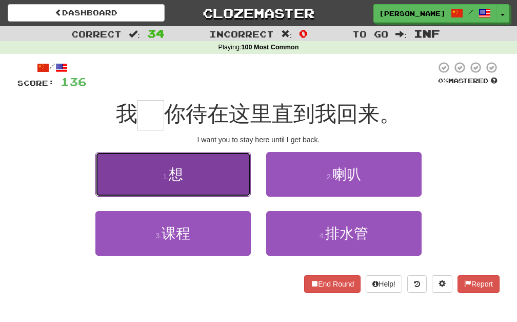
click at [219, 179] on button "1 . 想" at bounding box center [173, 174] width 156 height 45
type input "*"
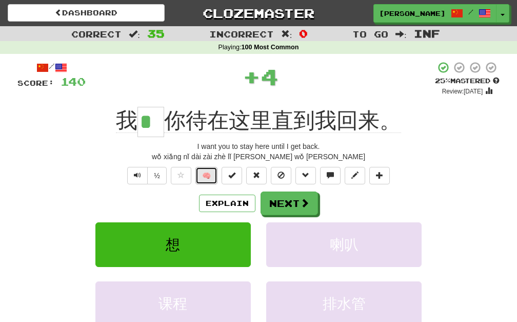
click at [208, 177] on button "🧠" at bounding box center [207, 175] width 22 height 17
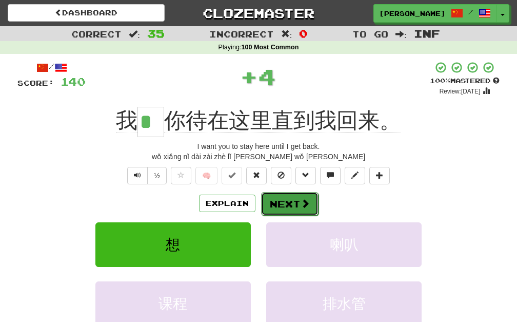
click at [268, 206] on button "Next" at bounding box center [289, 204] width 57 height 24
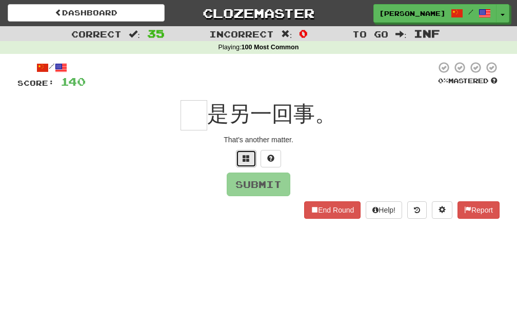
click at [246, 154] on span at bounding box center [246, 157] width 7 height 7
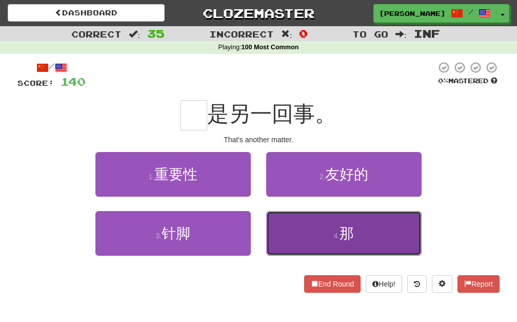
click at [295, 220] on button "4 . 那" at bounding box center [344, 233] width 156 height 45
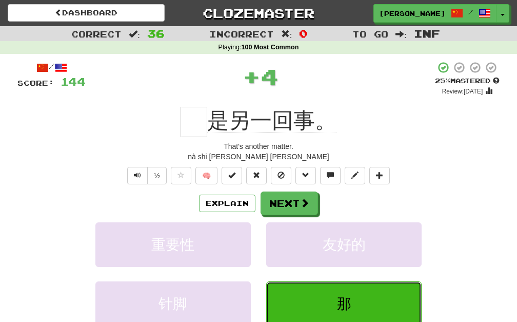
type input "*"
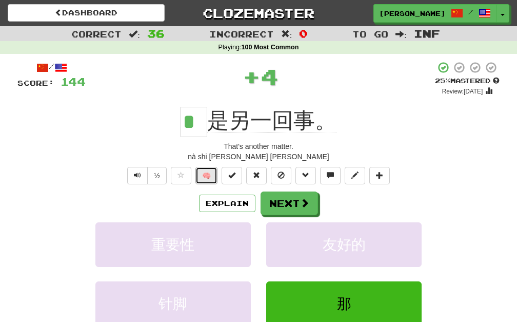
click at [207, 179] on button "🧠" at bounding box center [207, 175] width 22 height 17
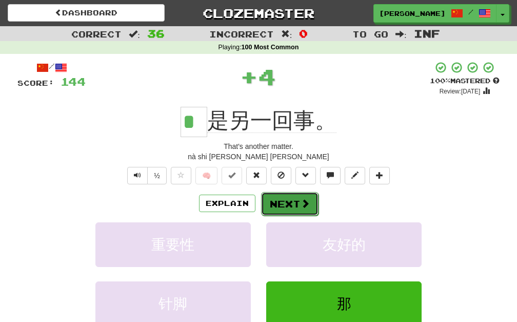
click at [296, 200] on button "Next" at bounding box center [289, 204] width 57 height 24
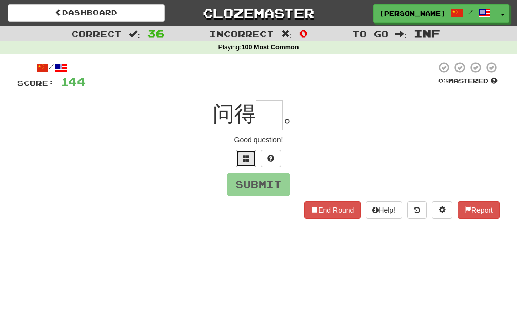
click at [247, 167] on button at bounding box center [246, 158] width 21 height 17
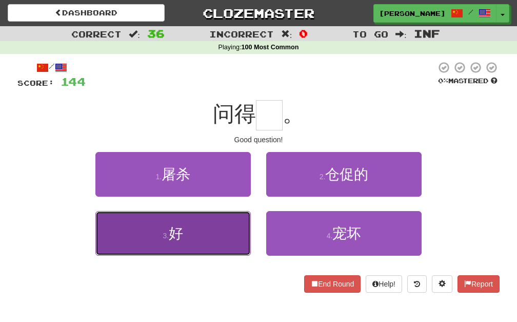
click at [216, 223] on button "3 . 好" at bounding box center [173, 233] width 156 height 45
type input "*"
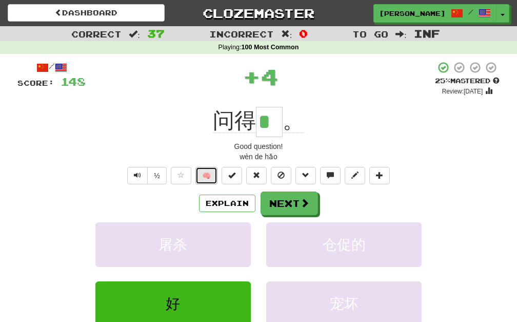
click at [207, 181] on button "🧠" at bounding box center [207, 175] width 22 height 17
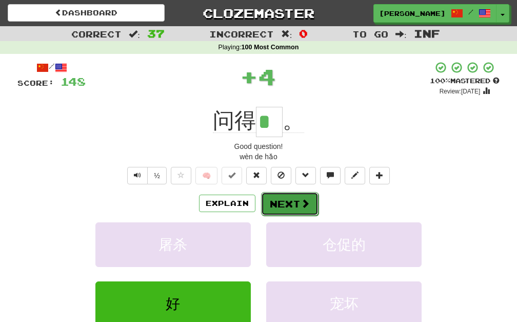
click at [270, 206] on button "Next" at bounding box center [289, 204] width 57 height 24
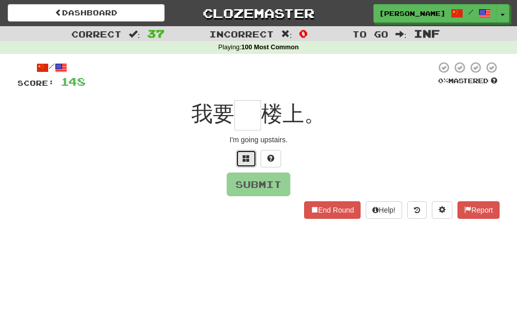
click at [250, 156] on button at bounding box center [246, 158] width 21 height 17
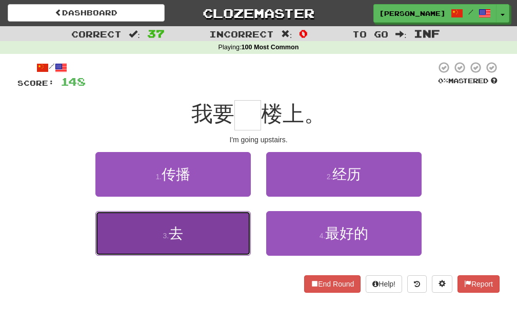
click at [217, 220] on button "3 . 去" at bounding box center [173, 233] width 156 height 45
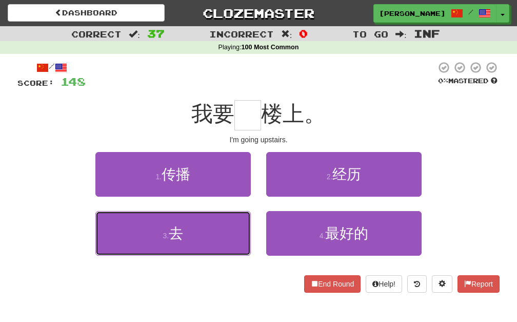
type input "*"
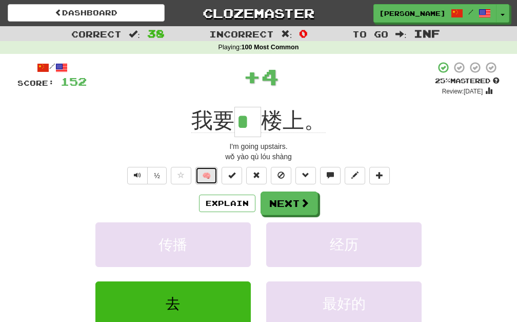
click at [206, 170] on button "🧠" at bounding box center [207, 175] width 22 height 17
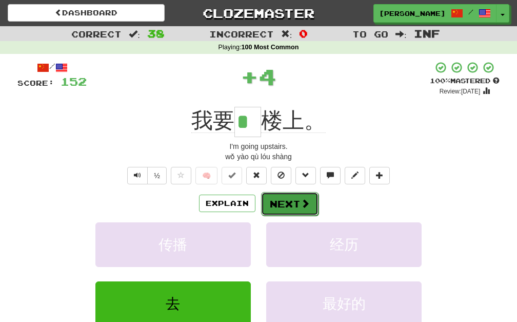
click at [278, 196] on button "Next" at bounding box center [289, 204] width 57 height 24
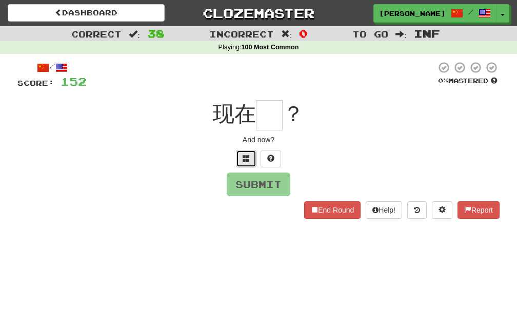
click at [242, 158] on button at bounding box center [246, 158] width 21 height 17
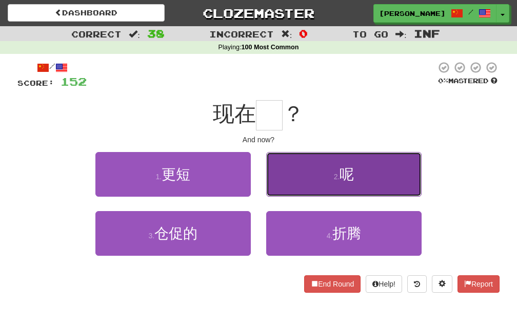
click at [326, 177] on button "2 . 呢" at bounding box center [344, 174] width 156 height 45
type input "*"
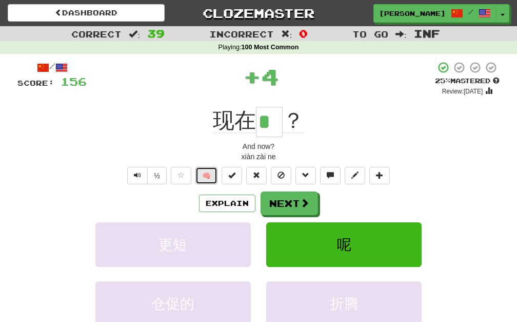
click at [210, 170] on button "🧠" at bounding box center [207, 175] width 22 height 17
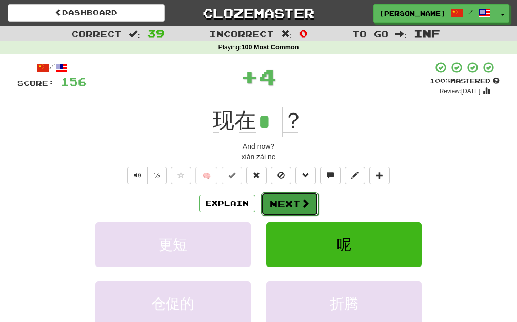
click at [279, 197] on button "Next" at bounding box center [289, 204] width 57 height 24
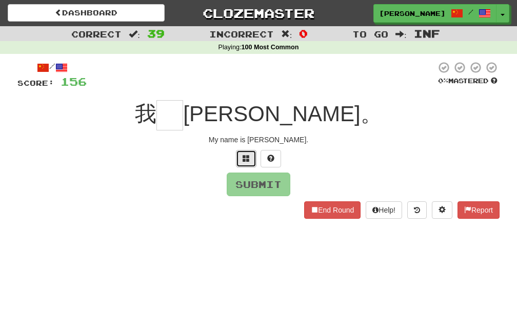
click at [241, 158] on button at bounding box center [246, 158] width 21 height 17
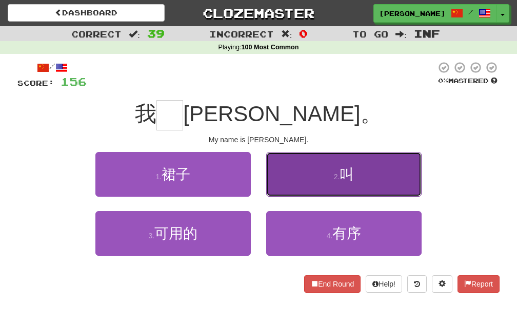
click at [319, 184] on button "2 . 叫" at bounding box center [344, 174] width 156 height 45
type input "*"
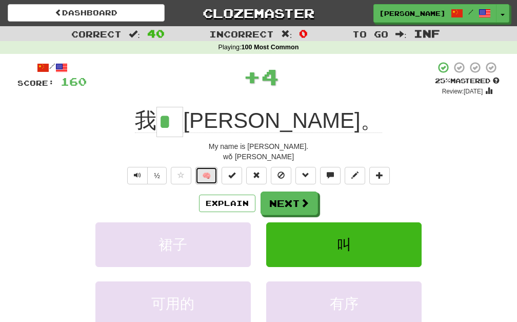
click at [204, 171] on button "🧠" at bounding box center [207, 175] width 22 height 17
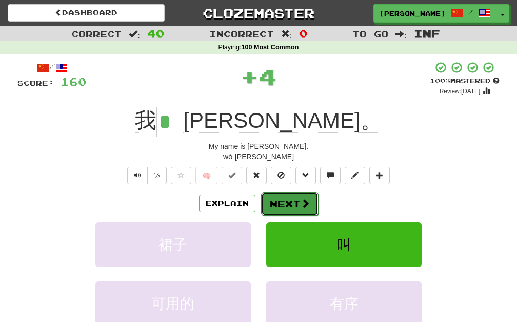
click at [307, 215] on button "Next" at bounding box center [289, 204] width 57 height 24
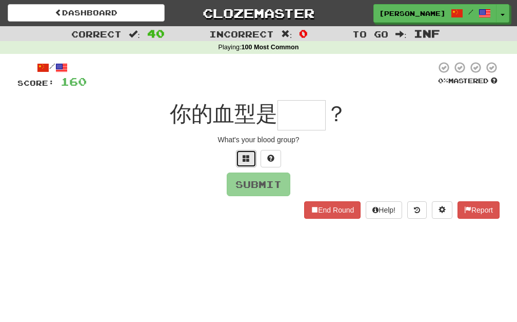
click at [239, 150] on button at bounding box center [246, 158] width 21 height 17
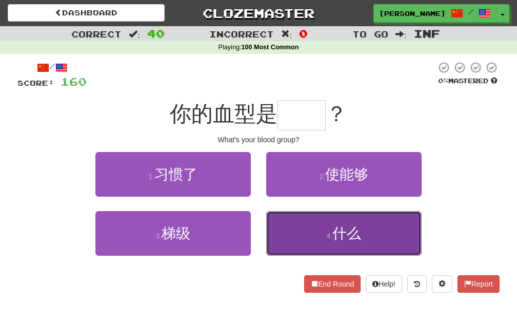
click at [333, 236] on small "4 ." at bounding box center [330, 235] width 6 height 8
type input "**"
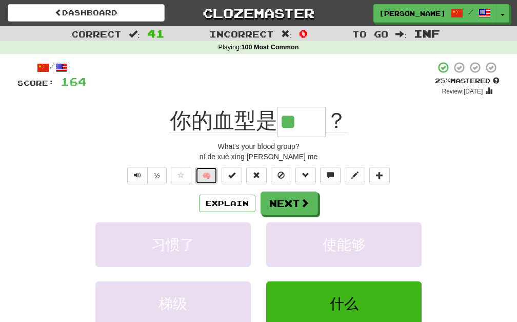
click at [204, 173] on button "🧠" at bounding box center [207, 175] width 22 height 17
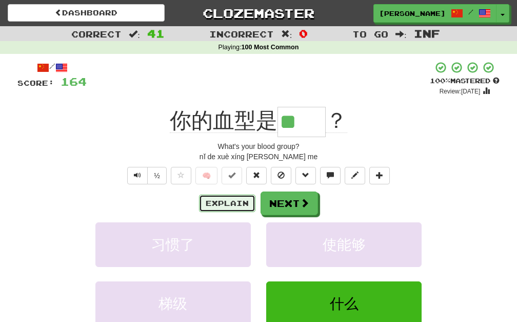
click at [233, 204] on button "Explain" at bounding box center [227, 203] width 56 height 17
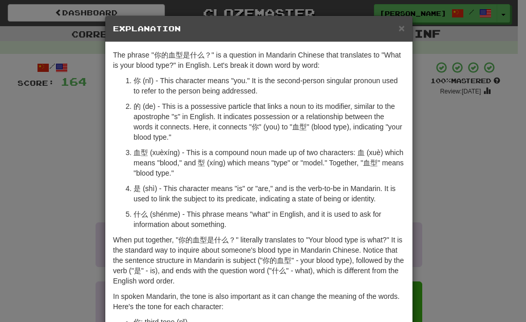
click at [12, 167] on div "× Explanation The phrase "你的血型是什么？" is a question in Mandarin Chinese that tran…" at bounding box center [263, 161] width 526 height 322
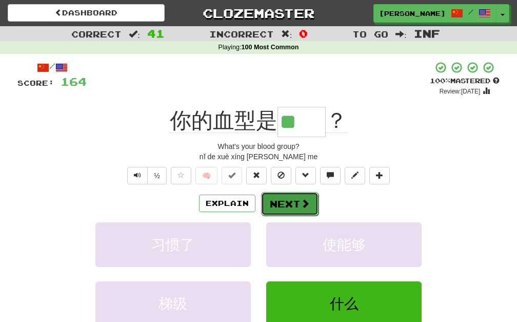
click at [309, 201] on span at bounding box center [305, 203] width 9 height 9
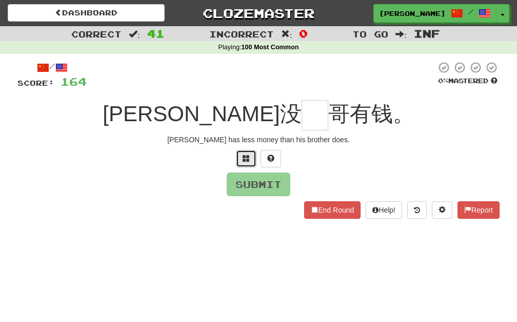
click at [245, 157] on span at bounding box center [246, 157] width 7 height 7
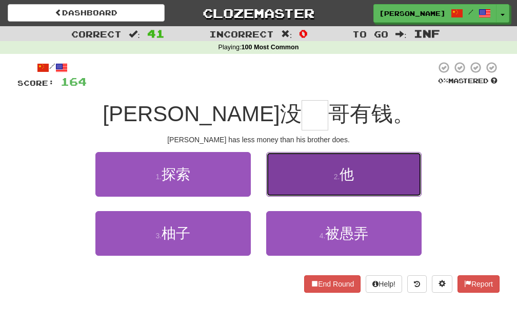
click at [330, 172] on button "2 . 他" at bounding box center [344, 174] width 156 height 45
type input "*"
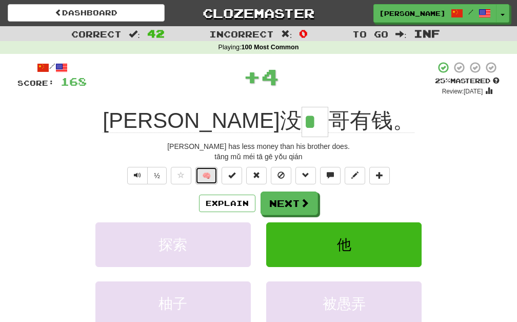
click at [211, 177] on button "🧠" at bounding box center [207, 175] width 22 height 17
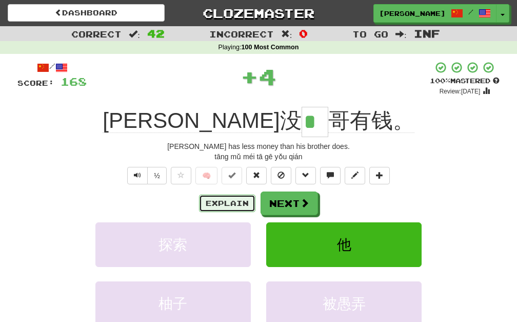
click at [232, 203] on button "Explain" at bounding box center [227, 203] width 56 height 17
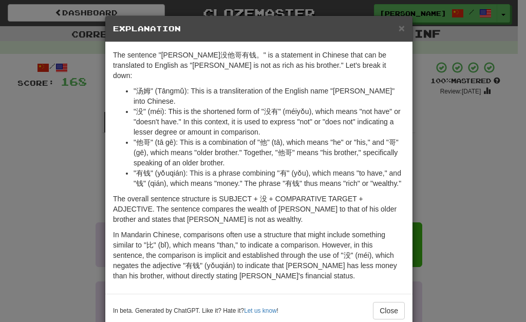
click at [17, 200] on div "× Explanation The sentence "汤姆没他哥有钱。" is a statement in Chinese that can be tra…" at bounding box center [263, 161] width 526 height 322
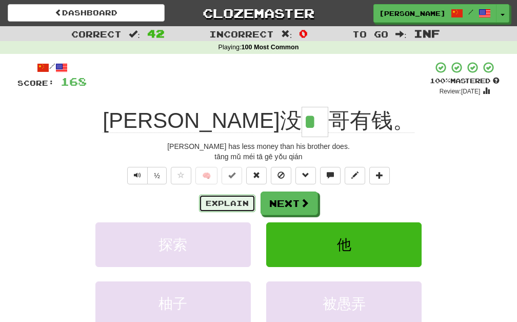
click at [238, 198] on button "Explain" at bounding box center [227, 203] width 56 height 17
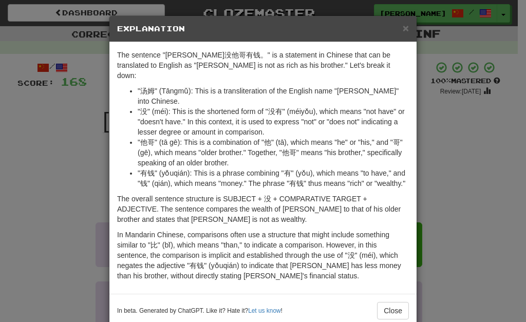
click at [74, 201] on div "× Explanation The sentence "汤姆没他哥有钱。" is a statement in Chinese that can be tra…" at bounding box center [263, 161] width 526 height 322
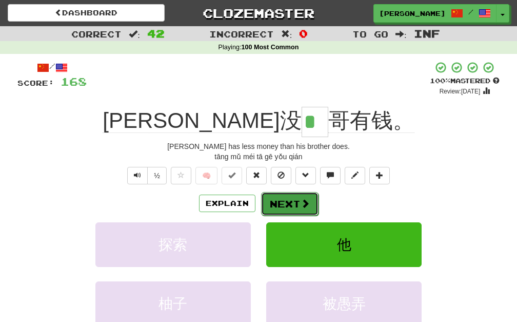
click at [277, 192] on button "Next" at bounding box center [289, 204] width 57 height 24
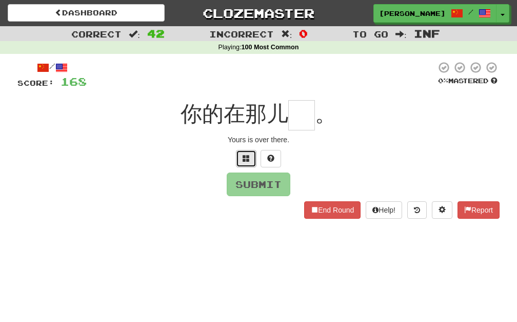
click at [241, 157] on button at bounding box center [246, 158] width 21 height 17
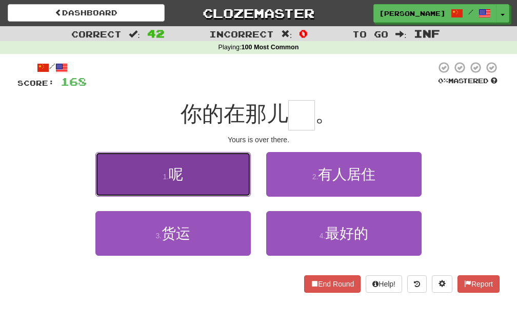
click at [232, 159] on button "1 . 呢" at bounding box center [173, 174] width 156 height 45
type input "*"
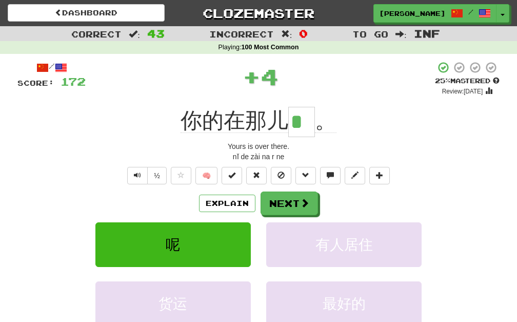
click at [192, 174] on span "🧠" at bounding box center [280, 175] width 223 height 8
click at [200, 174] on button "🧠" at bounding box center [207, 175] width 22 height 17
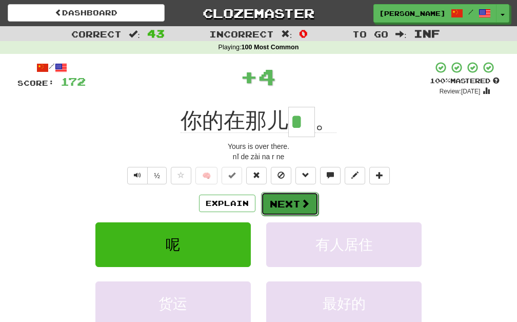
click at [282, 201] on button "Next" at bounding box center [289, 204] width 57 height 24
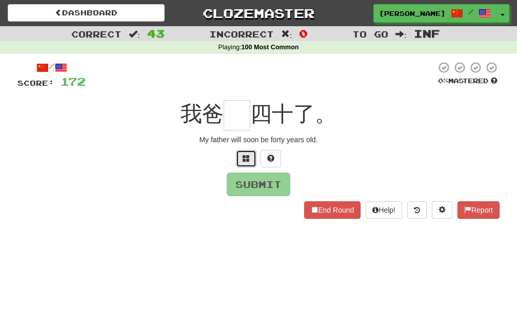
click at [245, 159] on span at bounding box center [246, 157] width 7 height 7
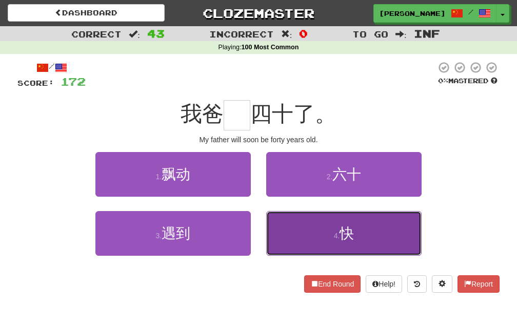
click at [316, 232] on button "4 . 快" at bounding box center [344, 233] width 156 height 45
type input "*"
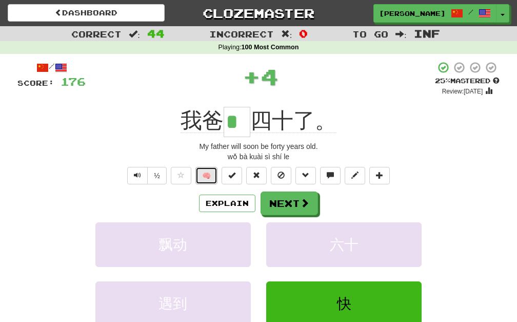
click at [206, 170] on button "🧠" at bounding box center [207, 175] width 22 height 17
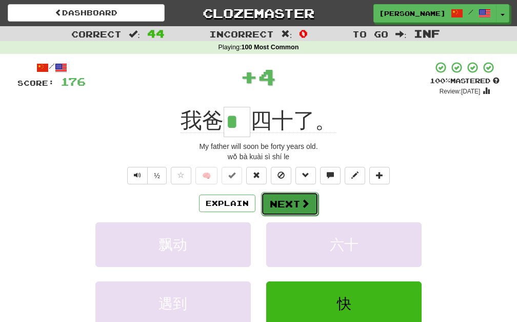
click at [295, 197] on button "Next" at bounding box center [289, 204] width 57 height 24
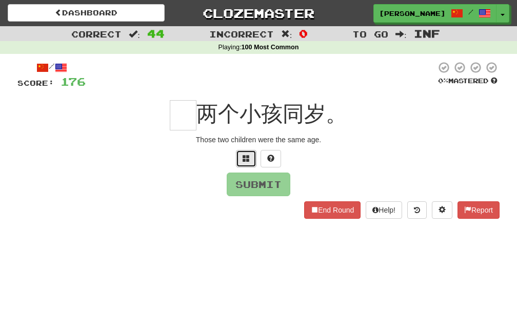
click at [240, 161] on button at bounding box center [246, 158] width 21 height 17
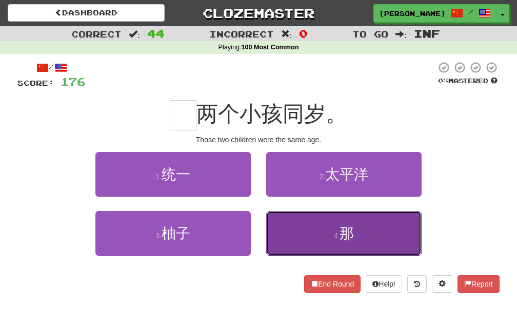
click at [278, 227] on button "4 . 那" at bounding box center [344, 233] width 156 height 45
type input "*"
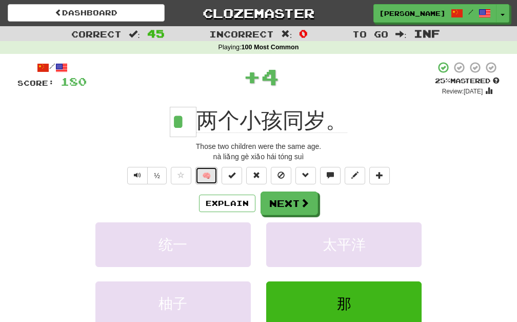
click at [203, 171] on button "🧠" at bounding box center [207, 175] width 22 height 17
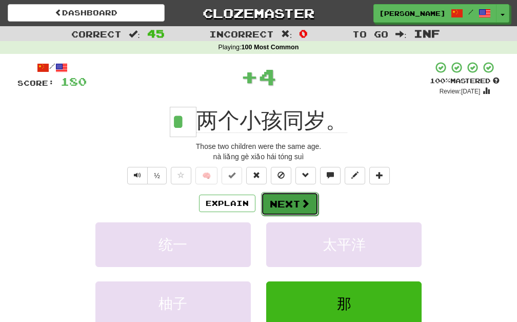
click at [296, 199] on button "Next" at bounding box center [289, 204] width 57 height 24
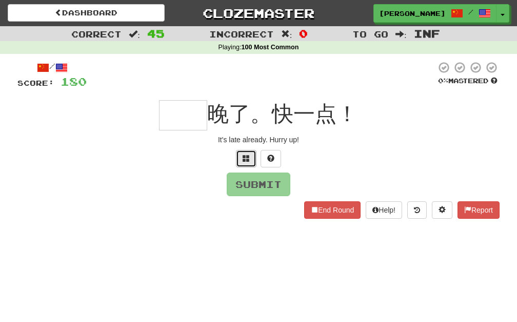
click at [248, 153] on button at bounding box center [246, 158] width 21 height 17
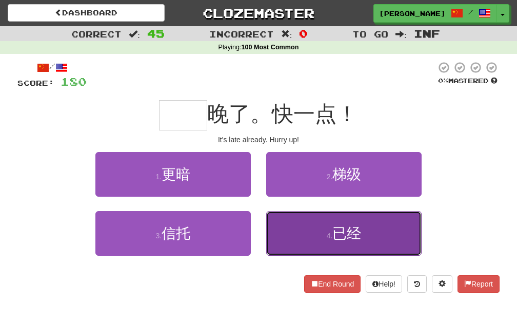
click at [282, 226] on button "4 . 已经" at bounding box center [344, 233] width 156 height 45
type input "**"
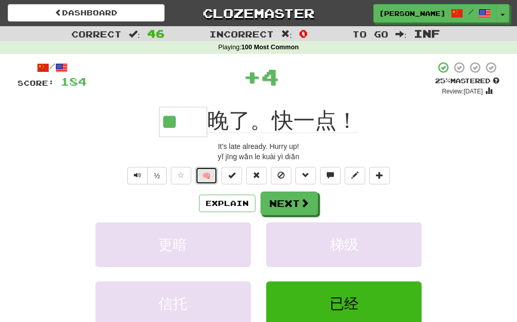
click at [200, 173] on button "🧠" at bounding box center [207, 175] width 22 height 17
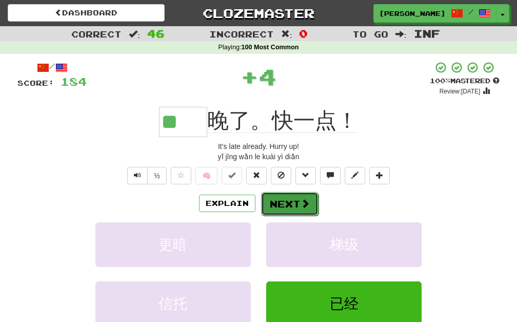
click at [278, 204] on button "Next" at bounding box center [289, 204] width 57 height 24
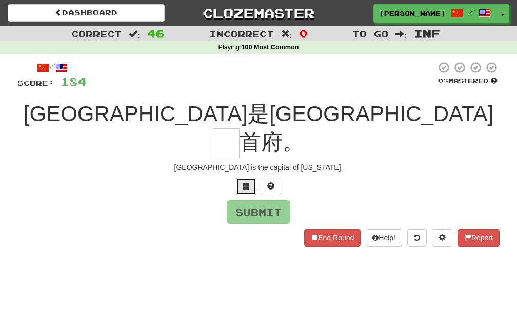
click at [248, 182] on span at bounding box center [246, 185] width 7 height 7
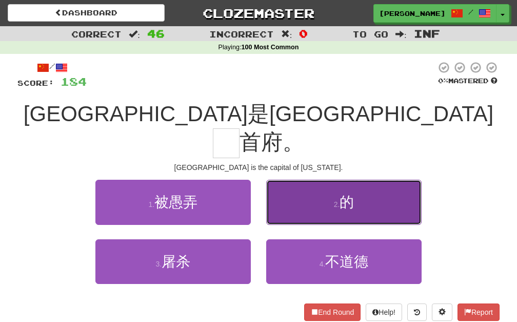
click at [289, 180] on button "2 . 的" at bounding box center [344, 202] width 156 height 45
type input "*"
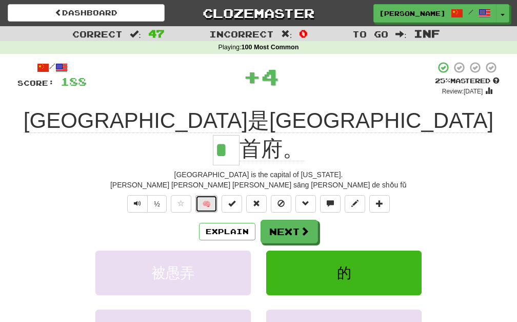
click at [218, 195] on button "🧠" at bounding box center [207, 203] width 22 height 17
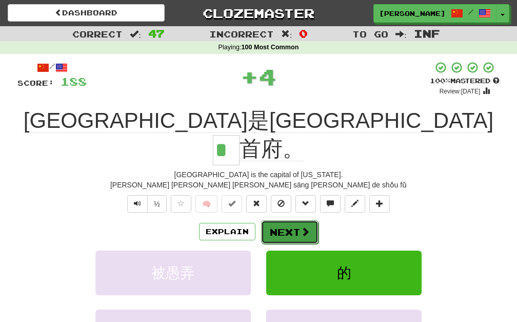
click at [305, 227] on span at bounding box center [305, 231] width 9 height 9
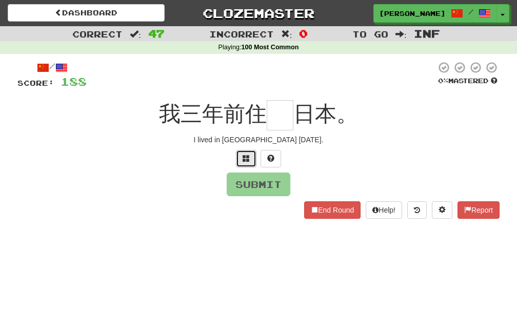
click at [254, 161] on button at bounding box center [246, 158] width 21 height 17
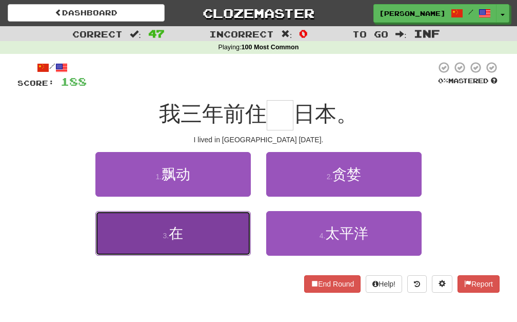
click at [178, 228] on span "在" at bounding box center [176, 233] width 14 height 16
type input "*"
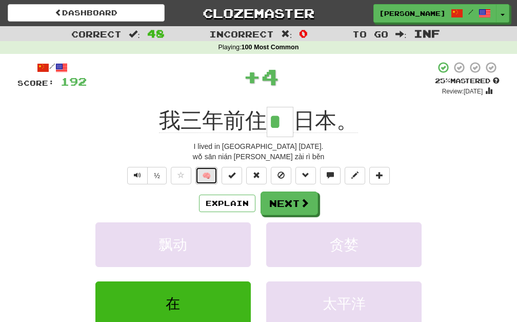
click at [203, 172] on button "🧠" at bounding box center [207, 175] width 22 height 17
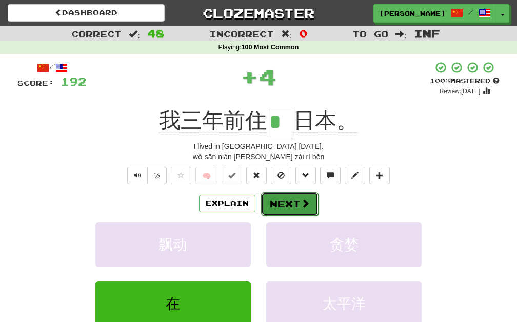
click at [280, 196] on button "Next" at bounding box center [289, 204] width 57 height 24
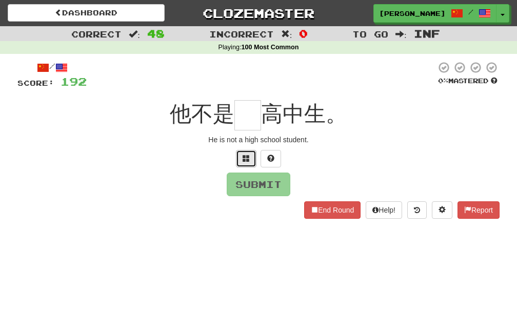
click at [240, 160] on button at bounding box center [246, 158] width 21 height 17
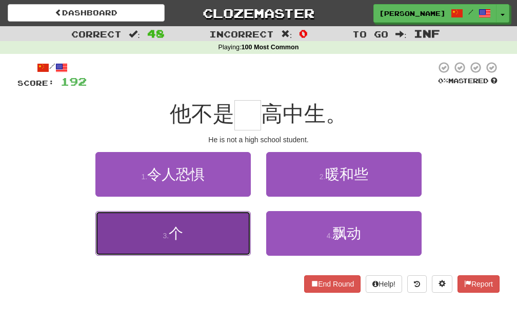
click at [225, 213] on button "3 . 个" at bounding box center [173, 233] width 156 height 45
type input "*"
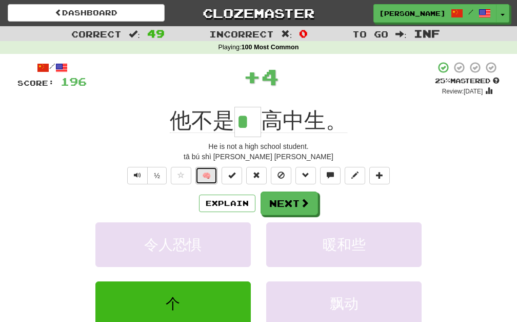
click at [199, 174] on button "🧠" at bounding box center [207, 175] width 22 height 17
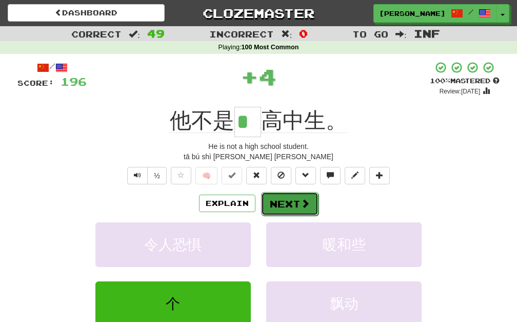
click at [285, 199] on button "Next" at bounding box center [289, 204] width 57 height 24
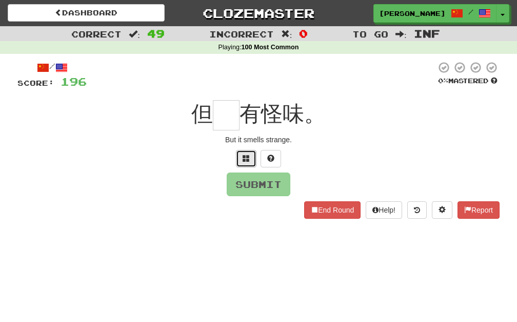
click at [237, 154] on button at bounding box center [246, 158] width 21 height 17
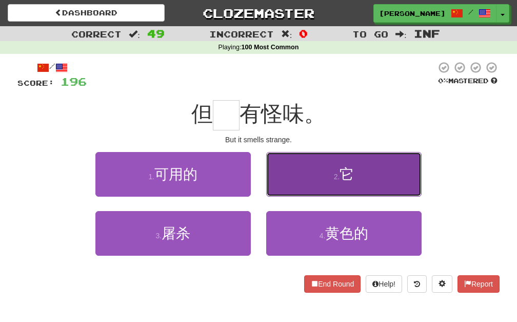
click at [297, 170] on button "2 . 它" at bounding box center [344, 174] width 156 height 45
type input "*"
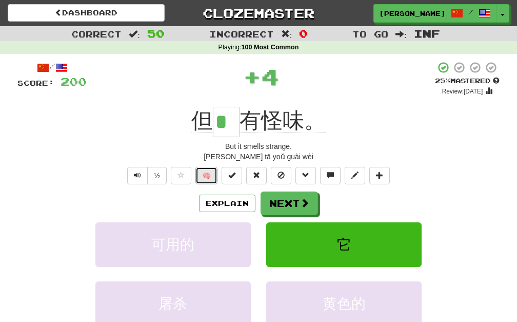
click at [210, 175] on button "🧠" at bounding box center [207, 175] width 22 height 17
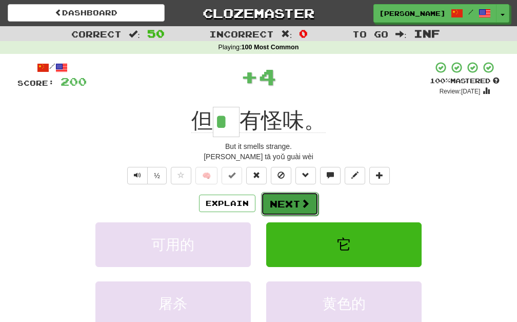
click at [287, 198] on button "Next" at bounding box center [289, 204] width 57 height 24
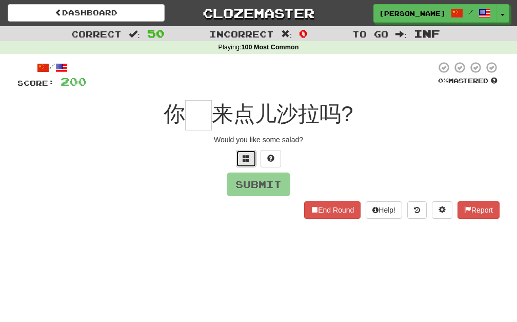
click at [250, 156] on button at bounding box center [246, 158] width 21 height 17
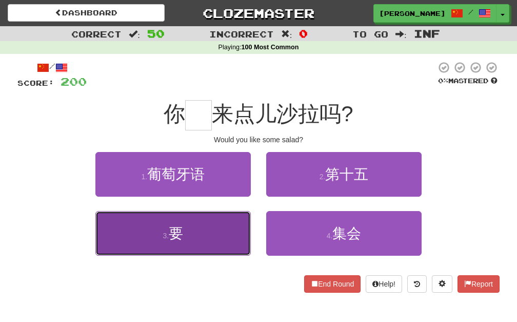
click at [229, 236] on button "3 . 要" at bounding box center [173, 233] width 156 height 45
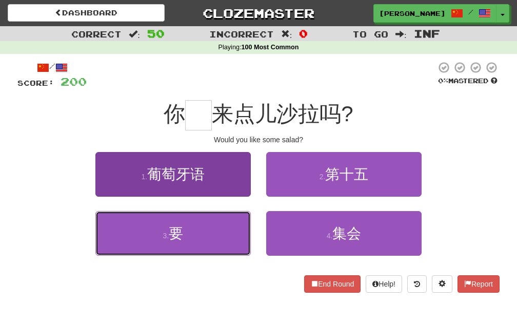
type input "*"
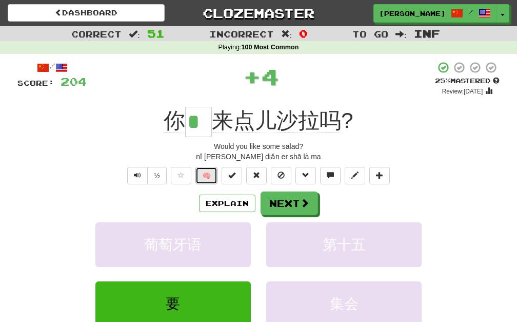
click at [206, 172] on button "🧠" at bounding box center [207, 175] width 22 height 17
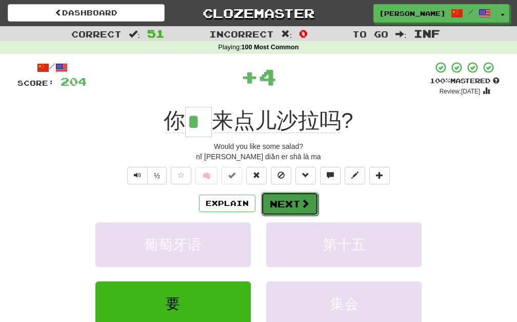
click at [303, 199] on span at bounding box center [305, 203] width 9 height 9
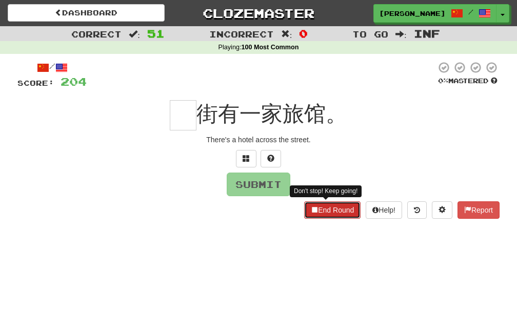
click at [312, 207] on button "End Round" at bounding box center [332, 209] width 56 height 17
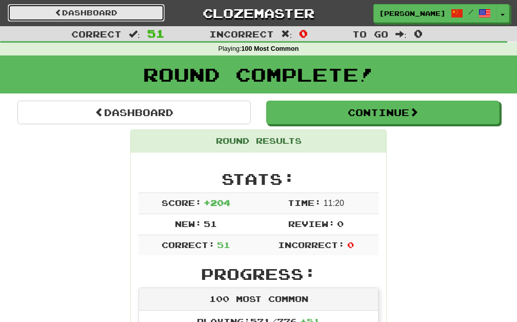
click at [99, 10] on link "Dashboard" at bounding box center [86, 12] width 157 height 17
